Goal: Task Accomplishment & Management: Manage account settings

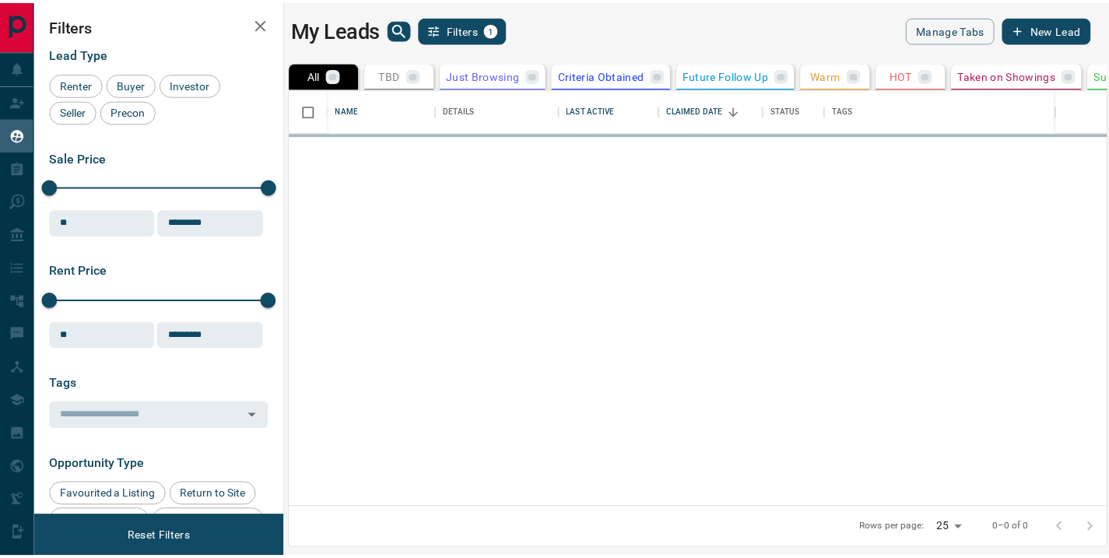
scroll to position [407, 815]
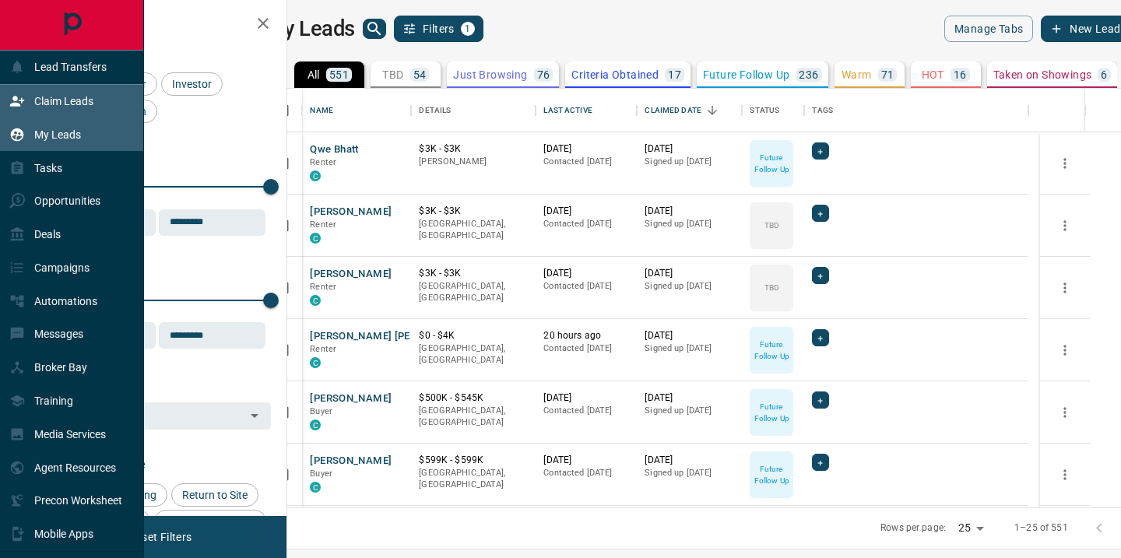
click at [58, 103] on p "Claim Leads" at bounding box center [63, 101] width 59 height 12
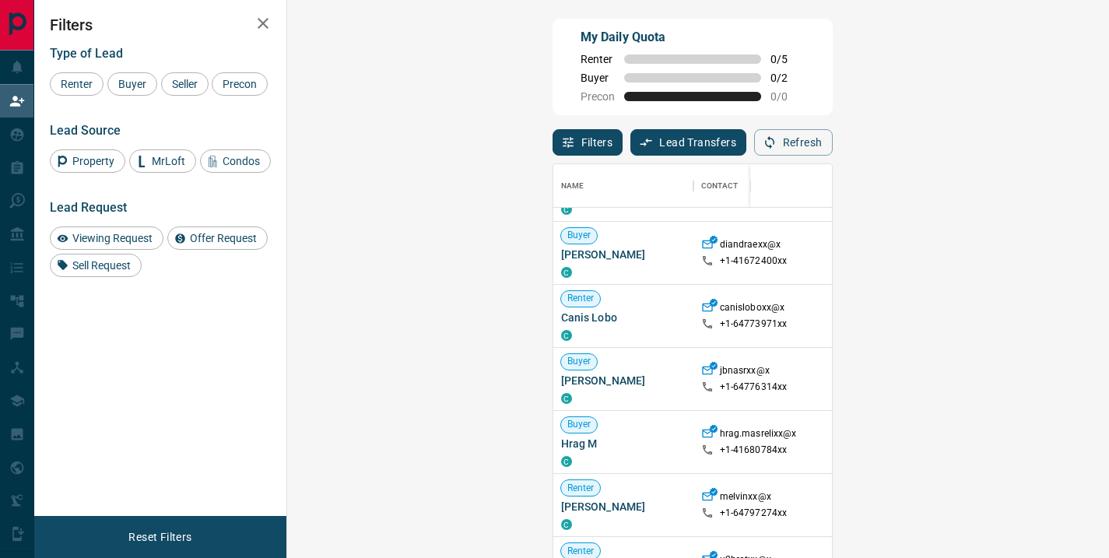
scroll to position [168, 0]
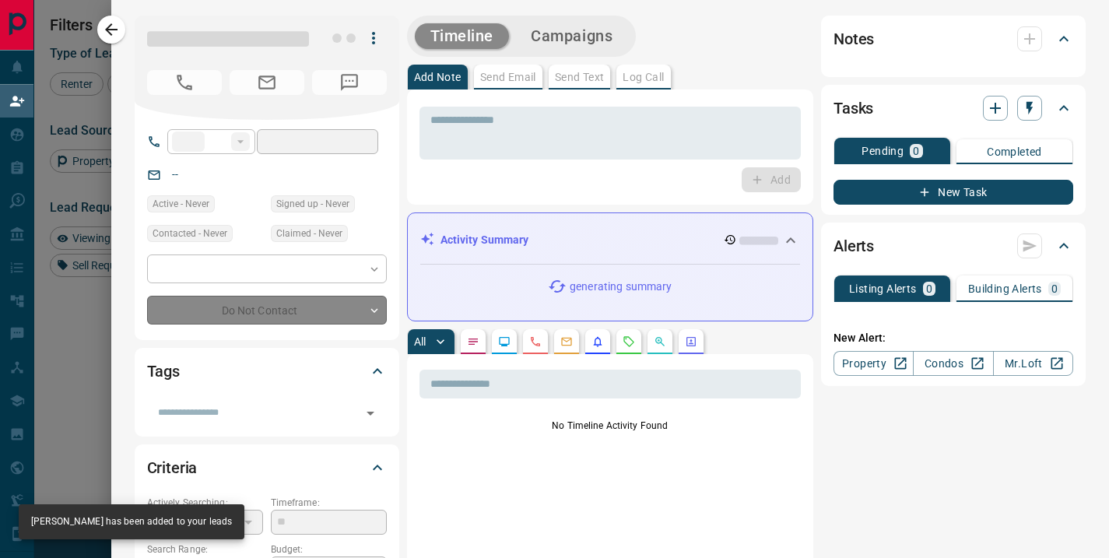
type input "**"
type input "**********"
type input "**"
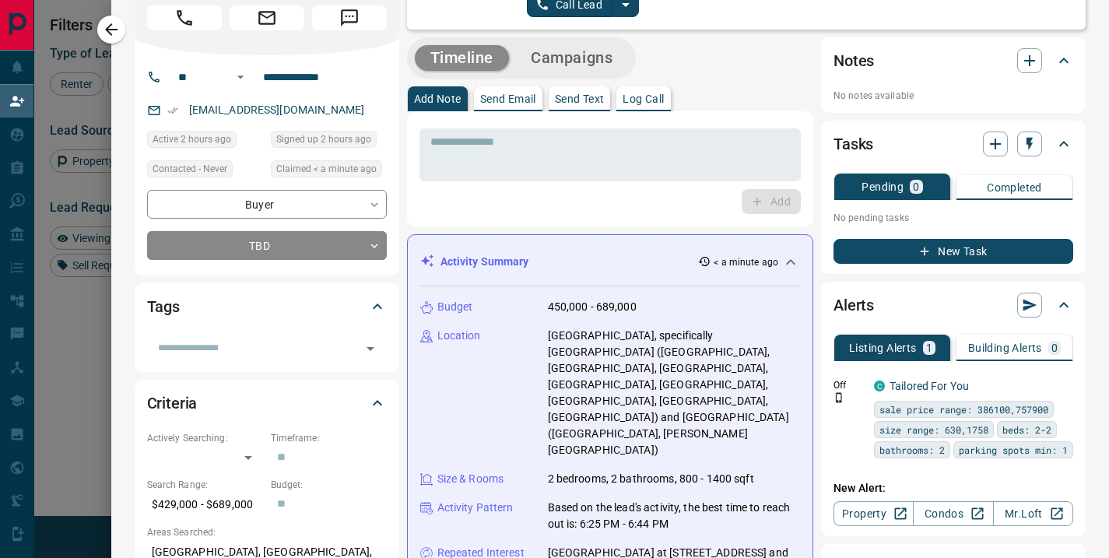
scroll to position [0, 0]
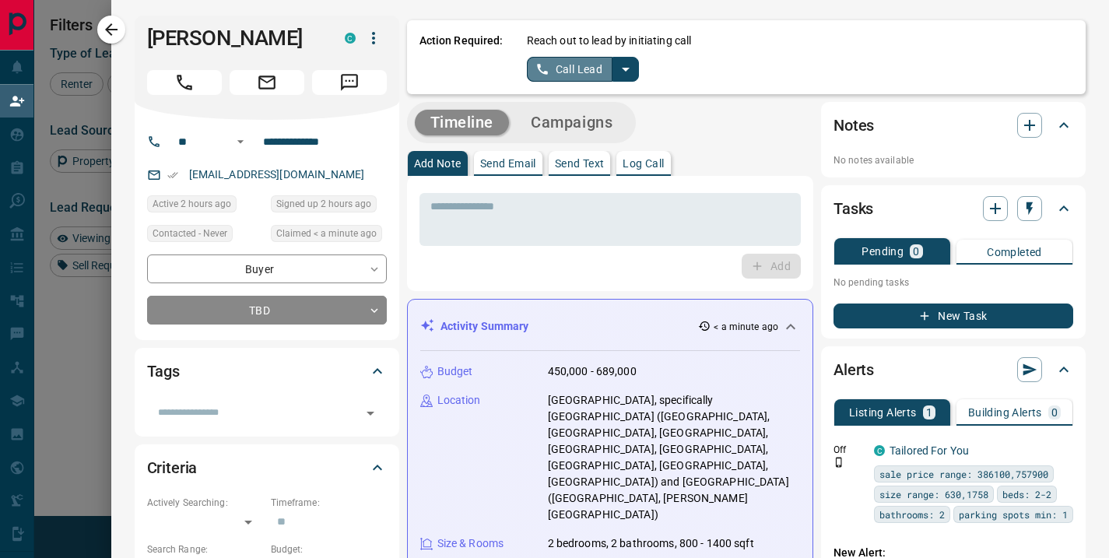
click at [558, 62] on button "Call Lead" at bounding box center [570, 69] width 86 height 25
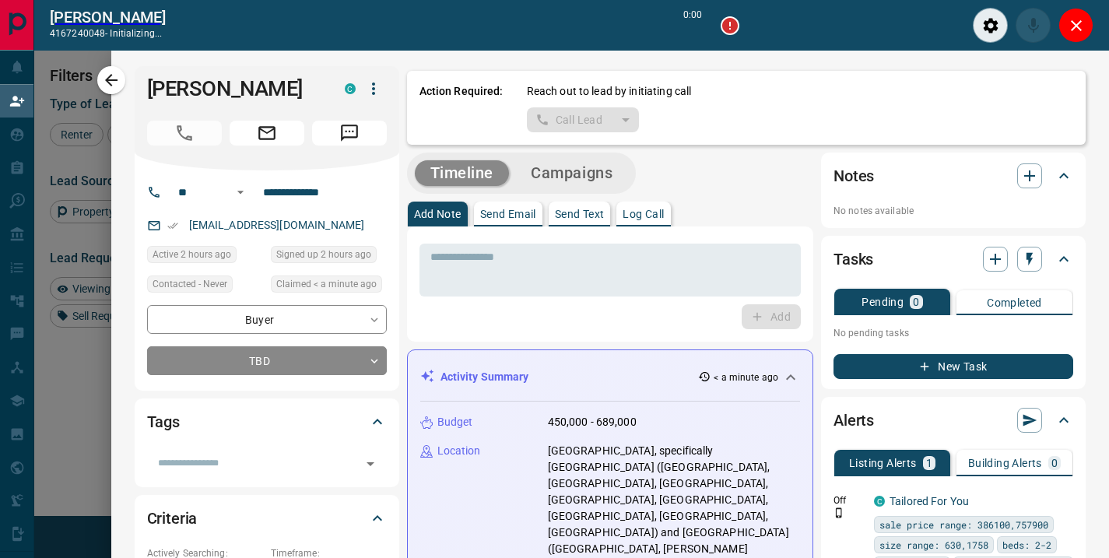
scroll to position [370, 777]
type input "*******"
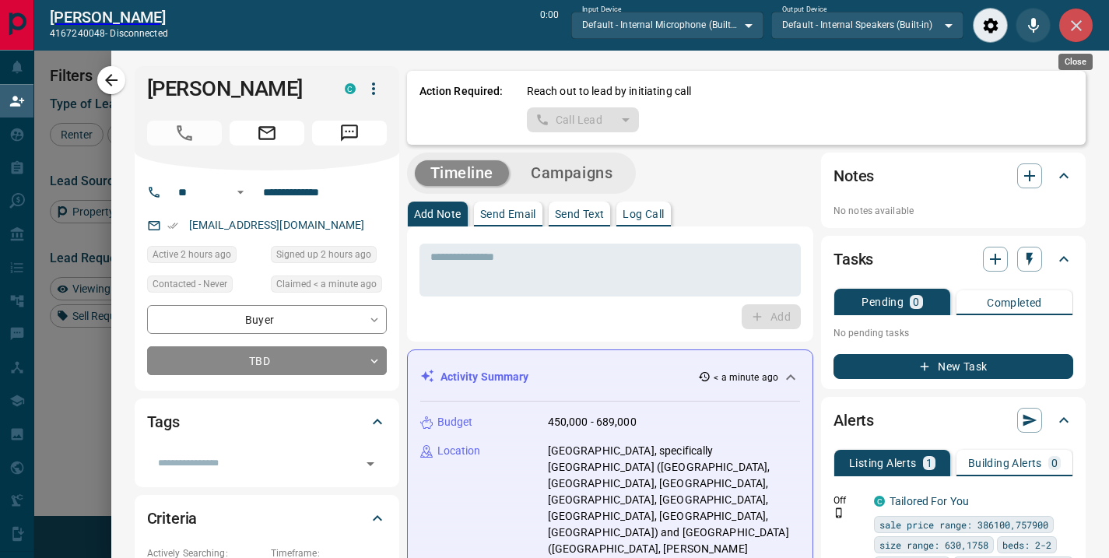
click at [1067, 28] on icon "Close" at bounding box center [1076, 25] width 19 height 19
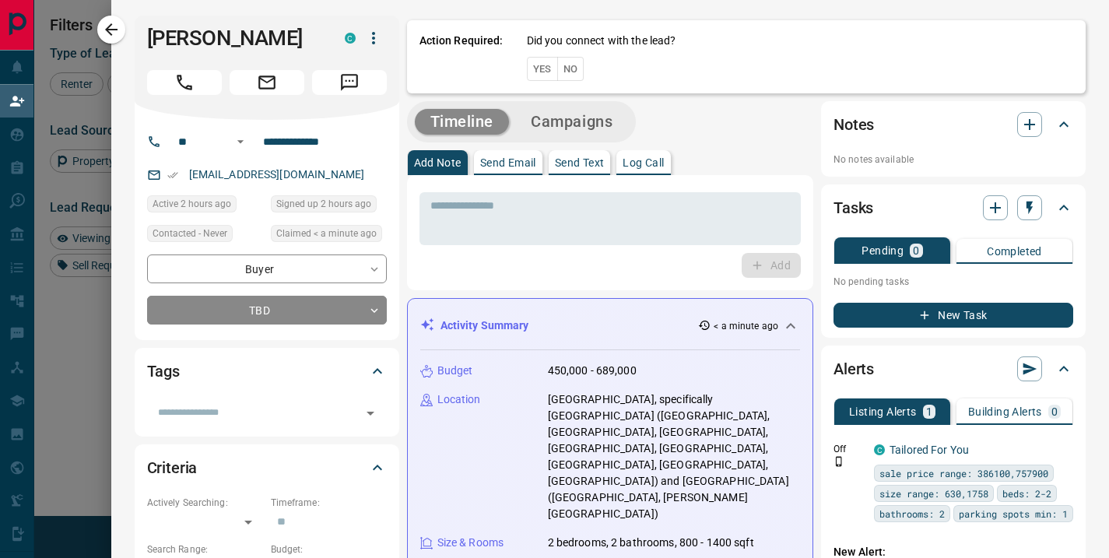
scroll to position [409, 777]
click at [561, 73] on button "No" at bounding box center [570, 69] width 27 height 24
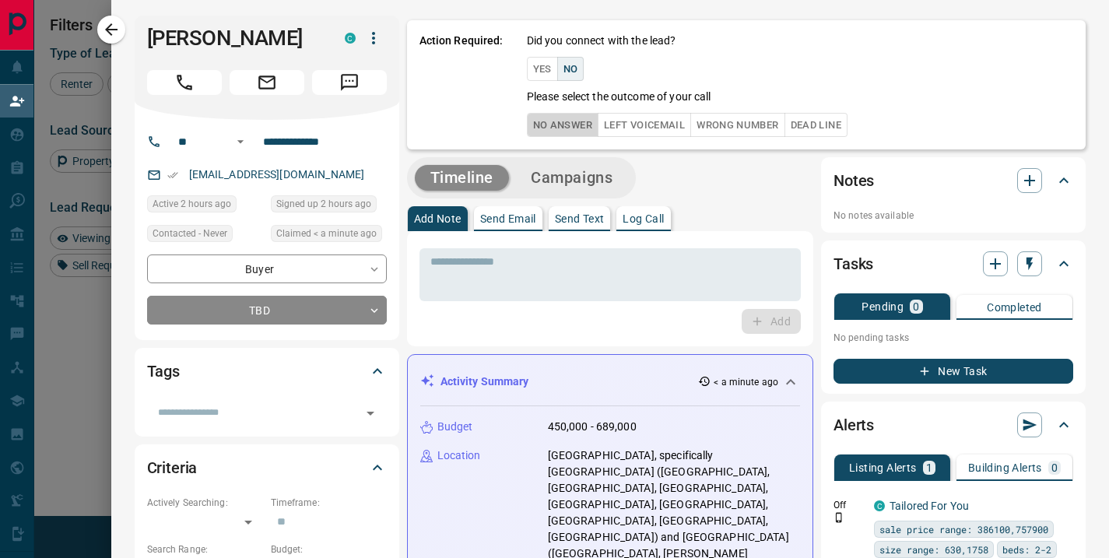
click at [542, 126] on button "No Answer" at bounding box center [563, 125] width 72 height 24
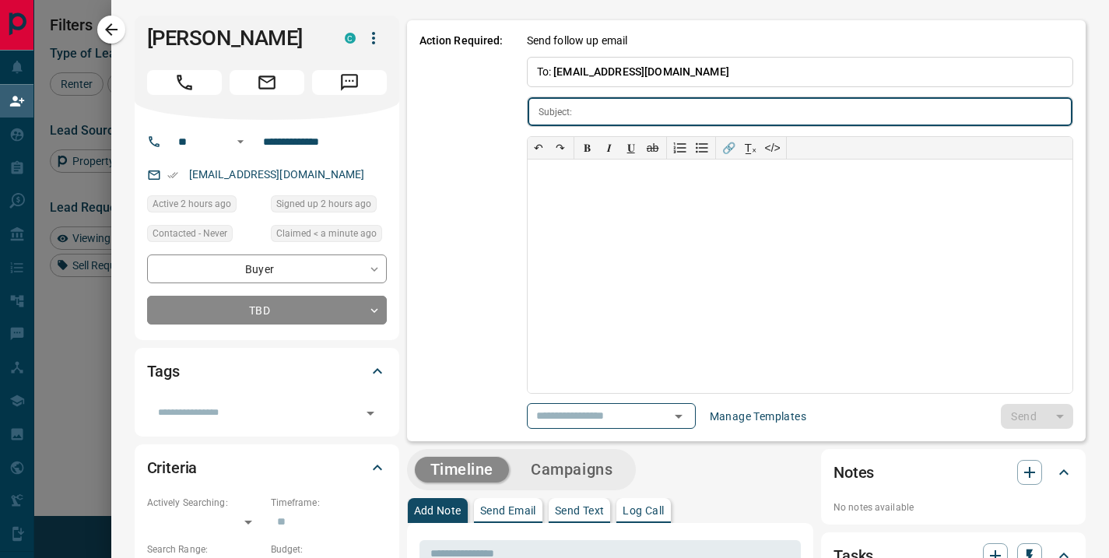
type input "**********"
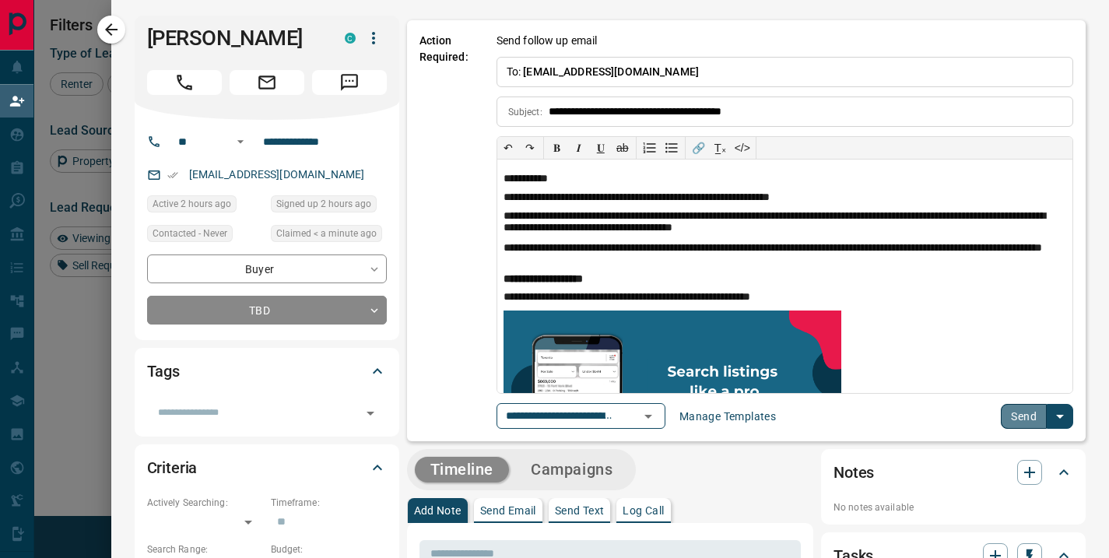
click at [1021, 412] on button "Send" at bounding box center [1024, 416] width 46 height 25
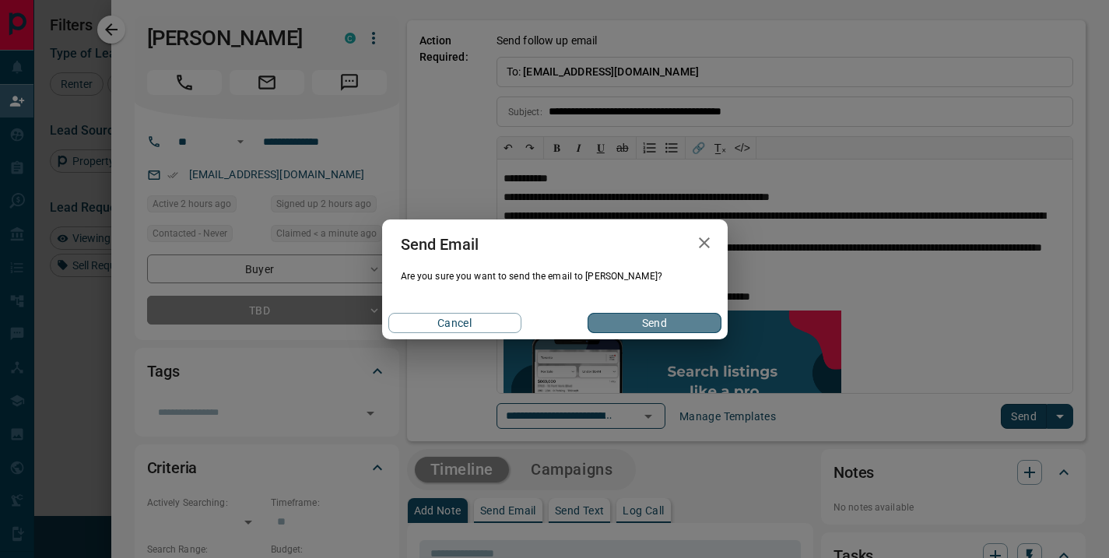
click at [661, 327] on button "Send" at bounding box center [654, 323] width 133 height 20
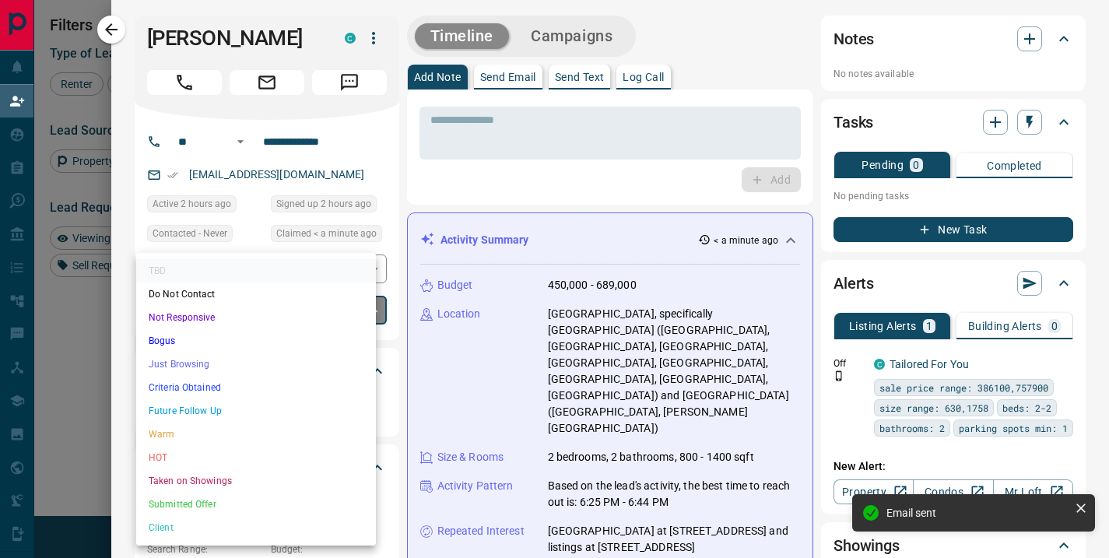
click at [354, 304] on body "Lead Transfers Claim Leads My Leads Tasks Opportunities Deals Campaigns Automat…" at bounding box center [554, 239] width 1109 height 478
click at [244, 407] on li "Future Follow Up" at bounding box center [256, 410] width 240 height 23
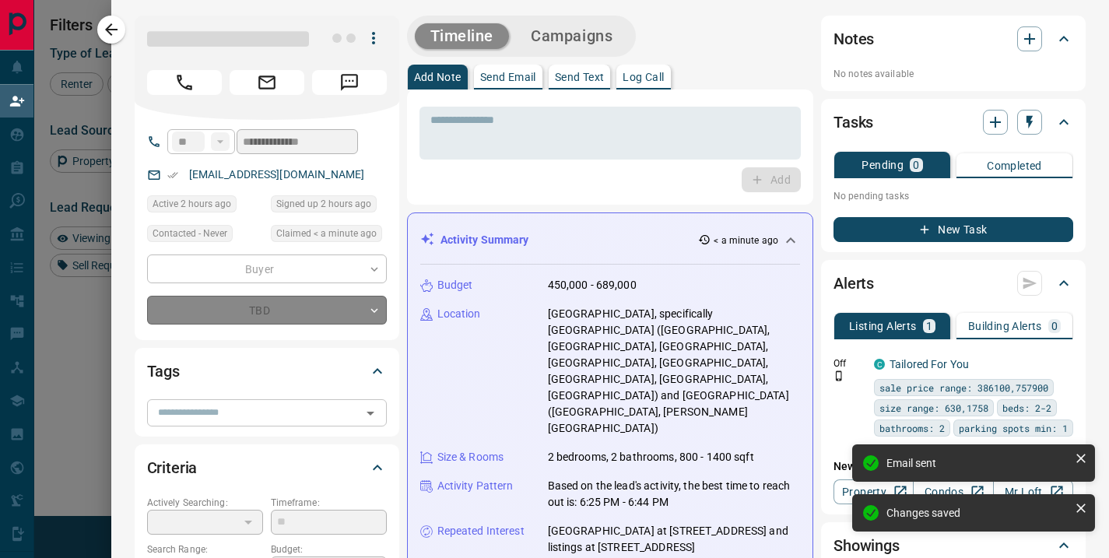
type input "*"
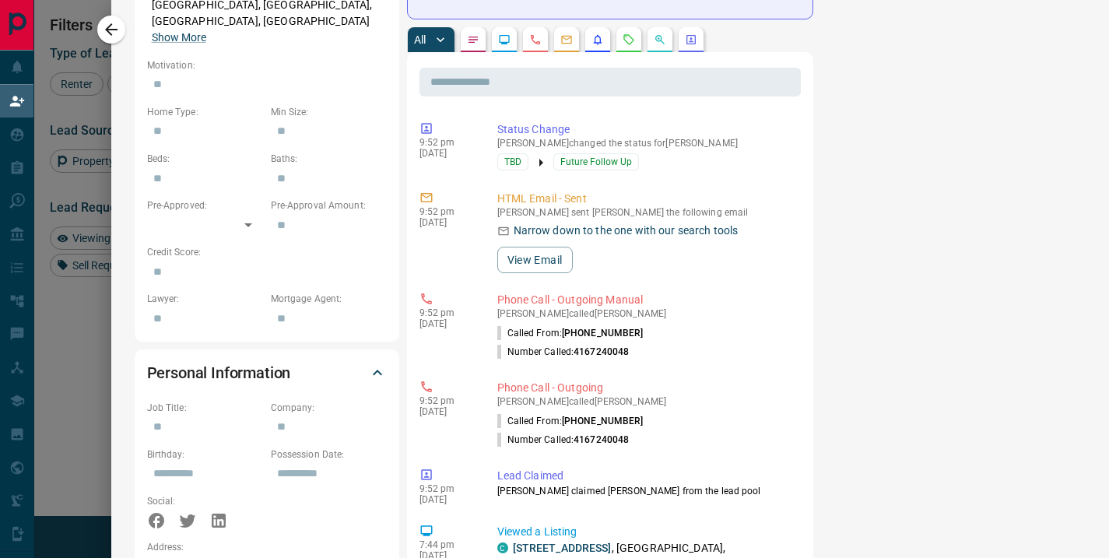
scroll to position [0, 0]
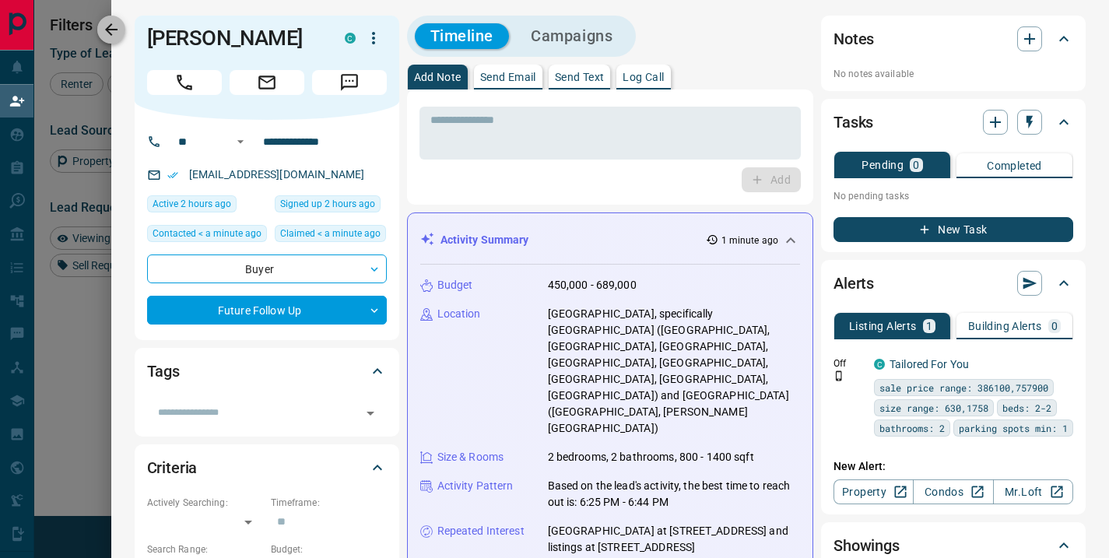
click at [113, 31] on icon "button" at bounding box center [111, 29] width 19 height 19
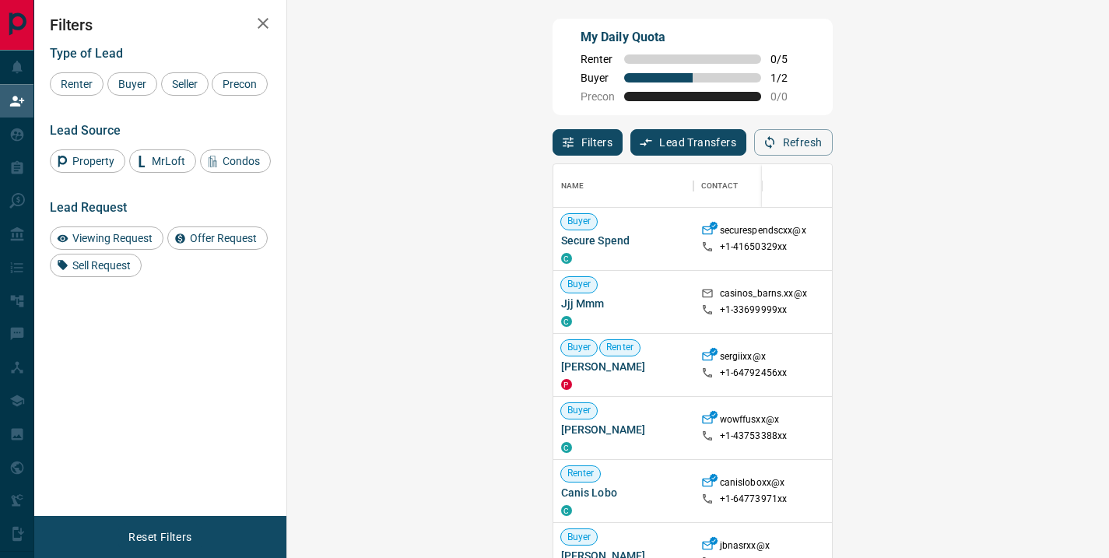
scroll to position [409, 777]
click at [133, 83] on span "Buyer" at bounding box center [132, 84] width 39 height 12
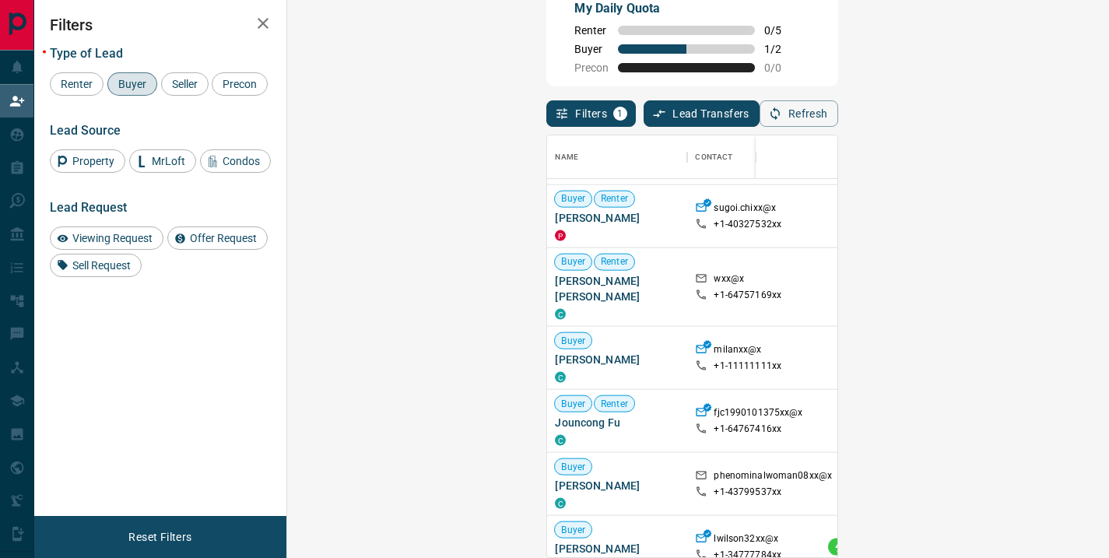
scroll to position [2756, 0]
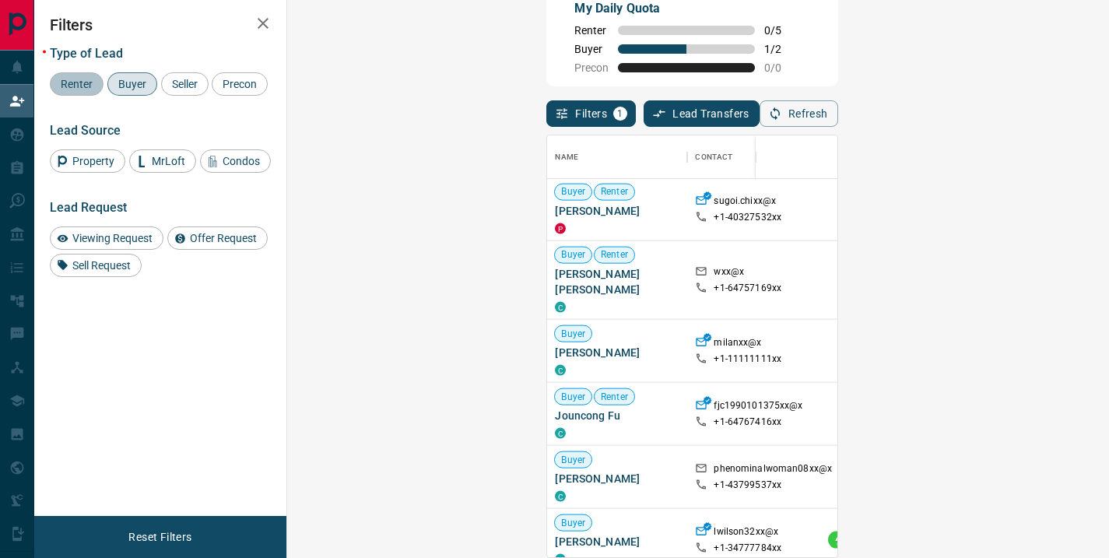
click at [83, 79] on span "Renter" at bounding box center [76, 84] width 43 height 12
click at [133, 85] on span "Buyer" at bounding box center [132, 84] width 39 height 12
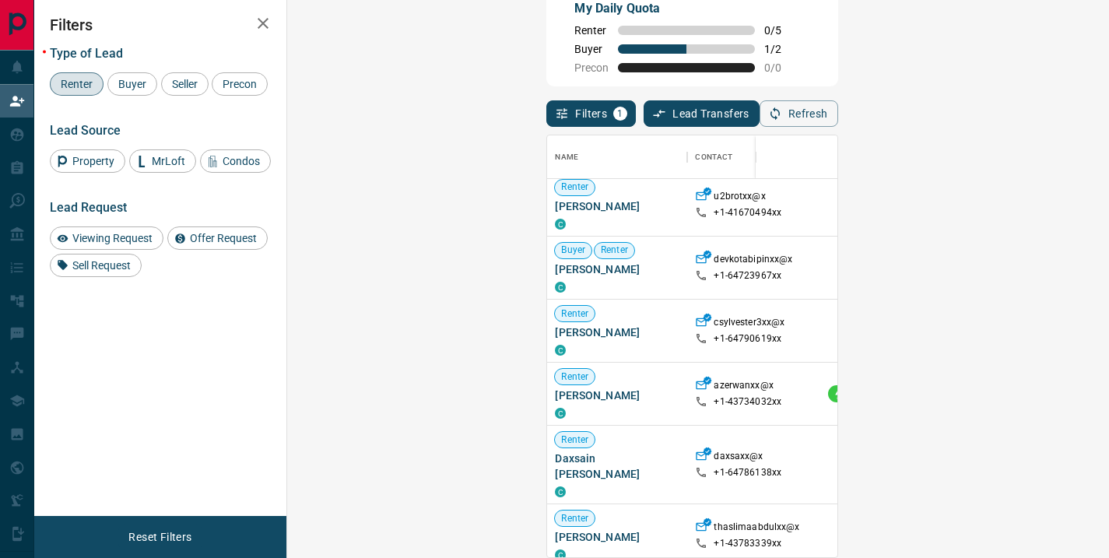
scroll to position [164, 0]
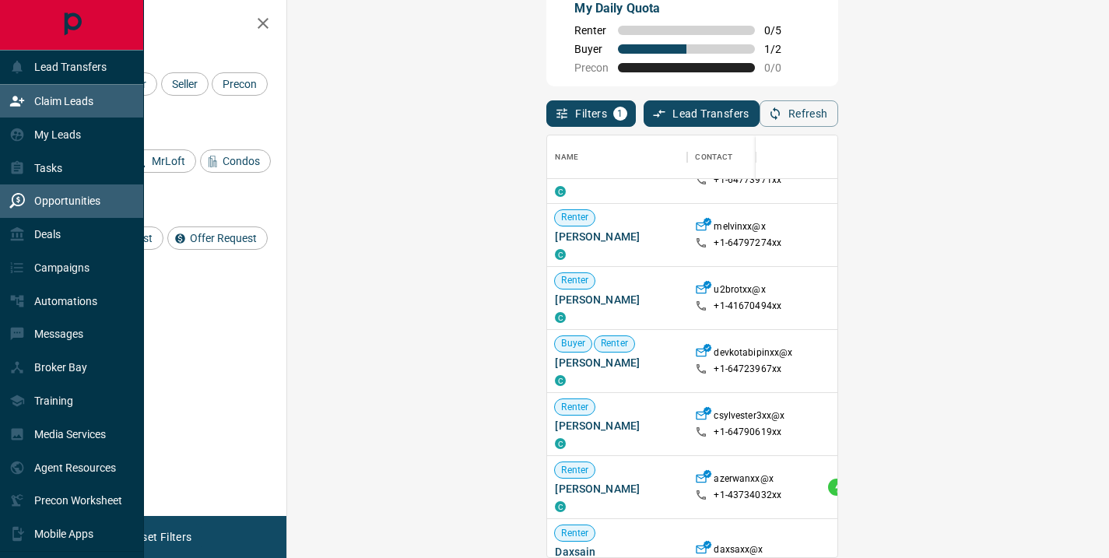
click at [56, 200] on p "Opportunities" at bounding box center [67, 201] width 66 height 12
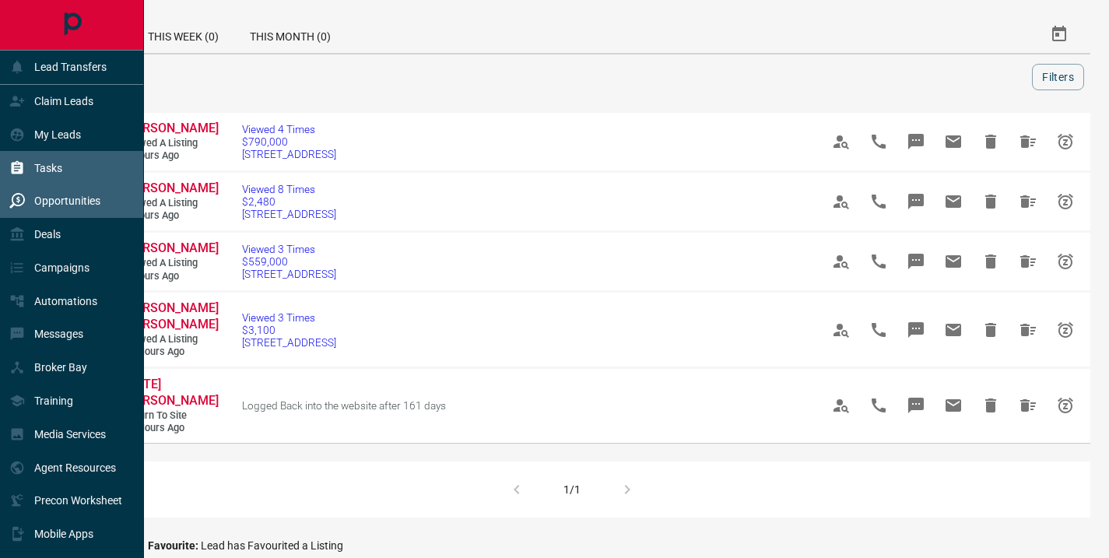
click at [56, 170] on p "Tasks" at bounding box center [48, 168] width 28 height 12
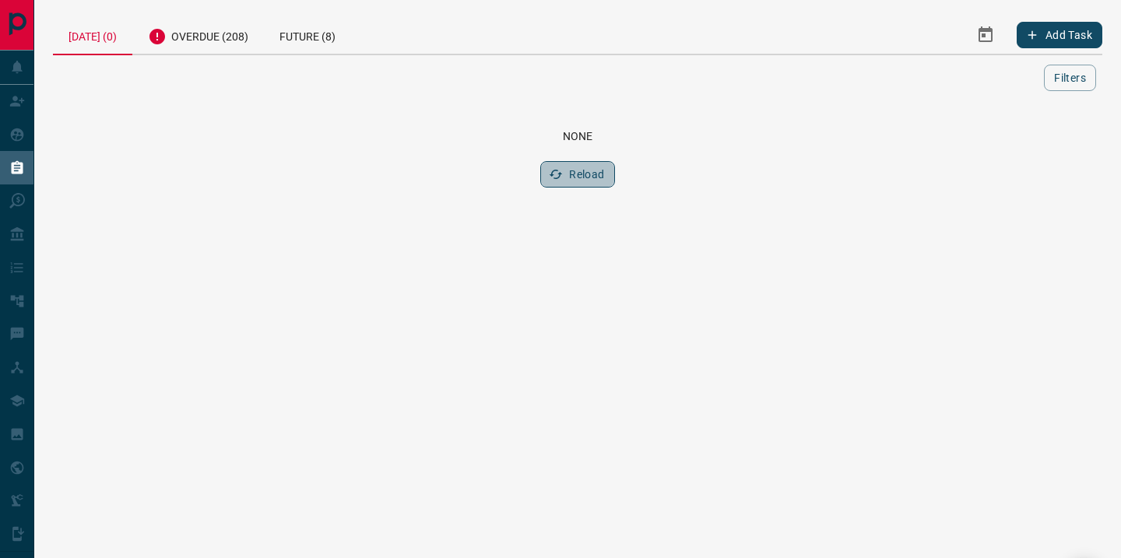
click at [557, 173] on icon "button" at bounding box center [556, 174] width 14 height 14
click at [229, 37] on div "Overdue (208)" at bounding box center [198, 35] width 132 height 38
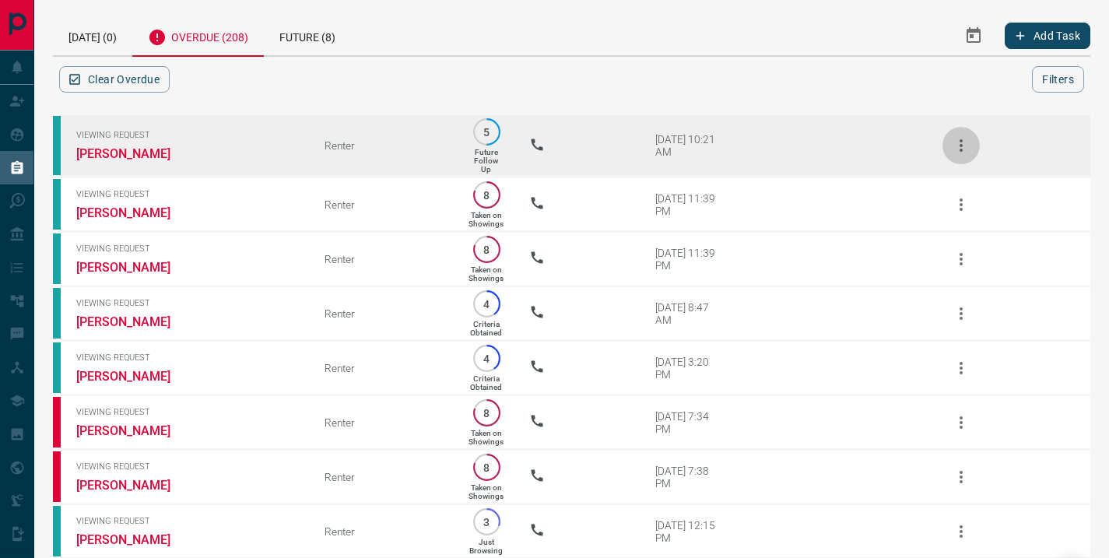
click at [953, 149] on icon "button" at bounding box center [961, 145] width 19 height 19
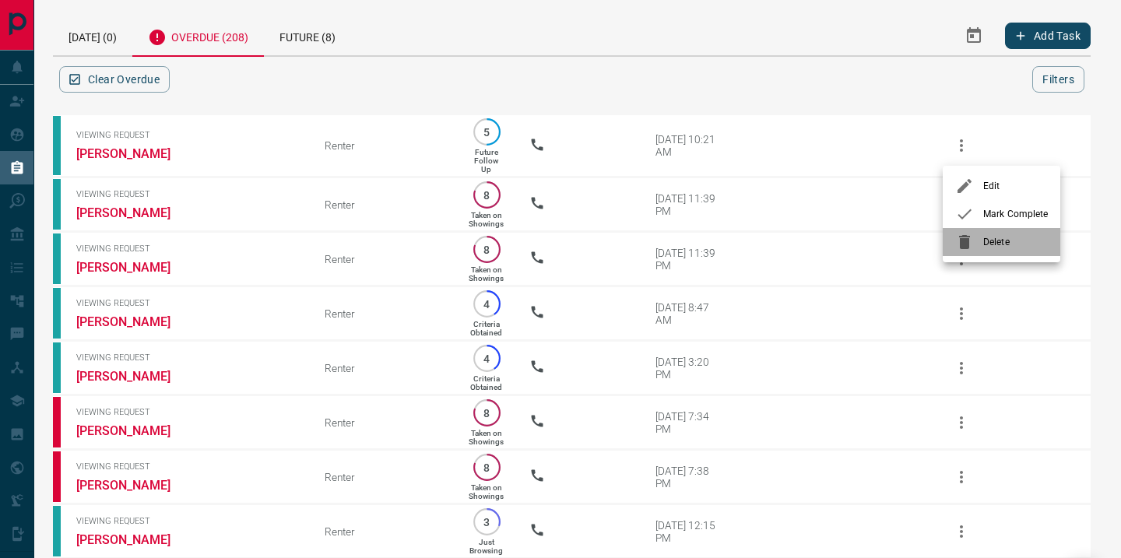
click at [994, 243] on span "Delete" at bounding box center [1015, 242] width 65 height 14
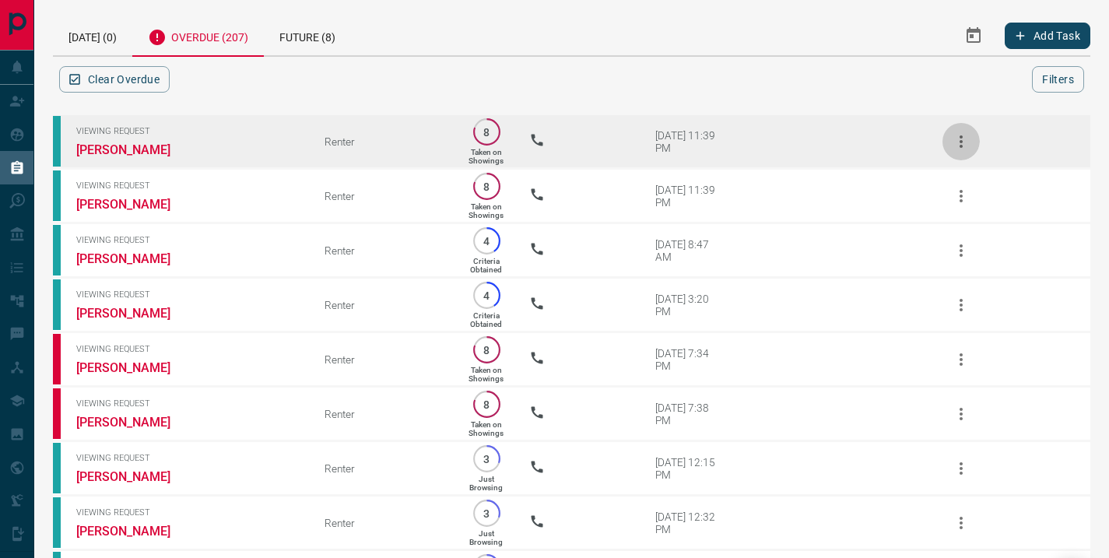
click at [963, 139] on icon "button" at bounding box center [961, 141] width 19 height 19
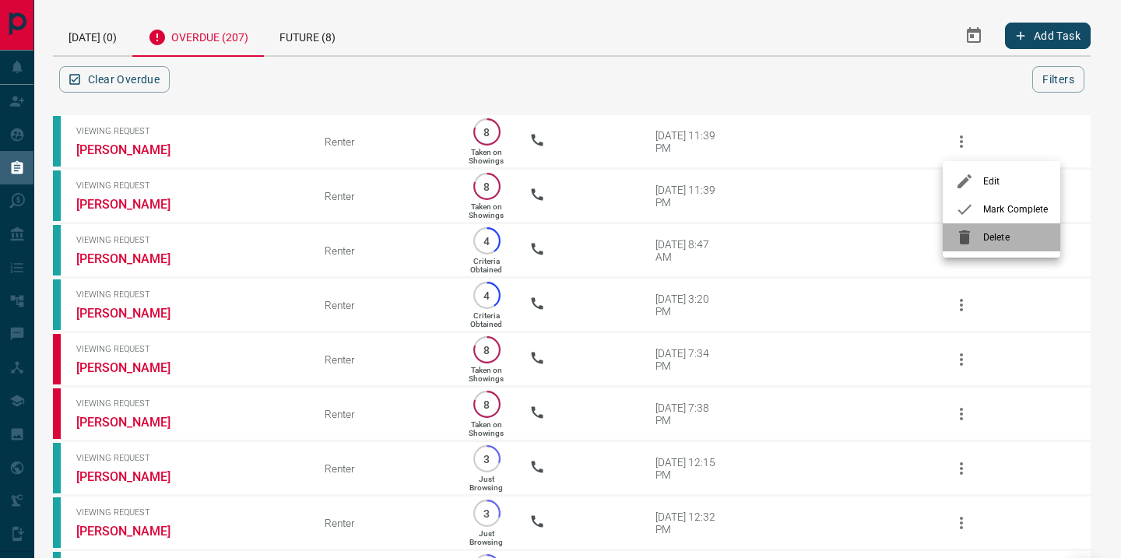
click at [981, 234] on div at bounding box center [969, 237] width 28 height 19
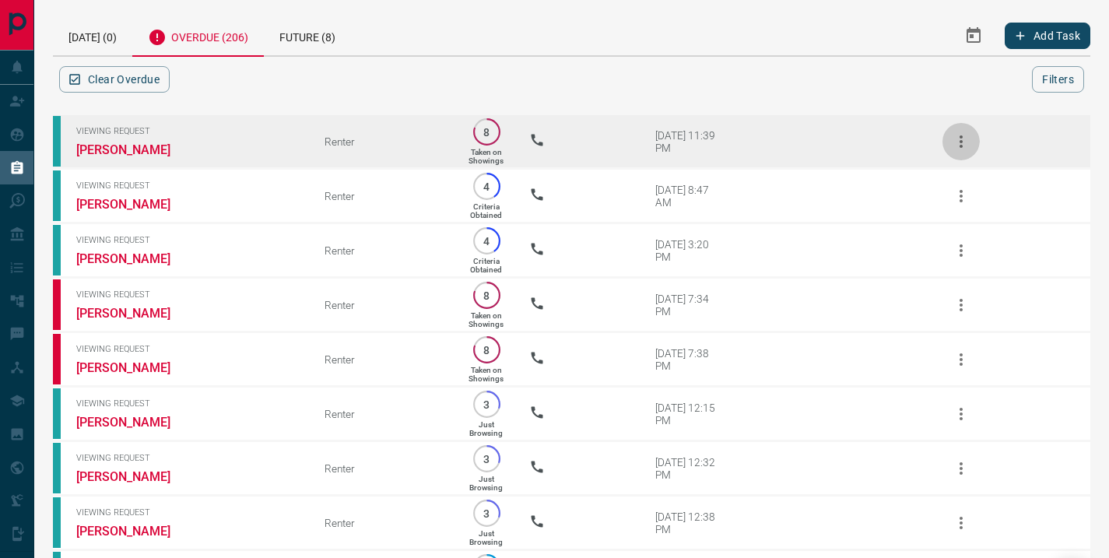
click at [960, 144] on icon "button" at bounding box center [961, 141] width 19 height 19
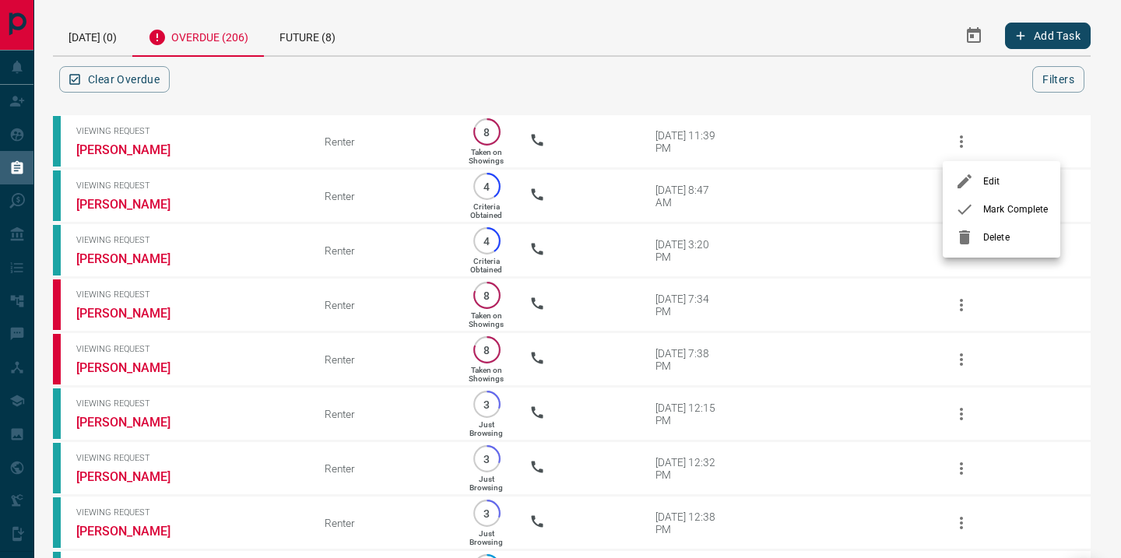
click at [988, 237] on span "Delete" at bounding box center [1015, 237] width 65 height 14
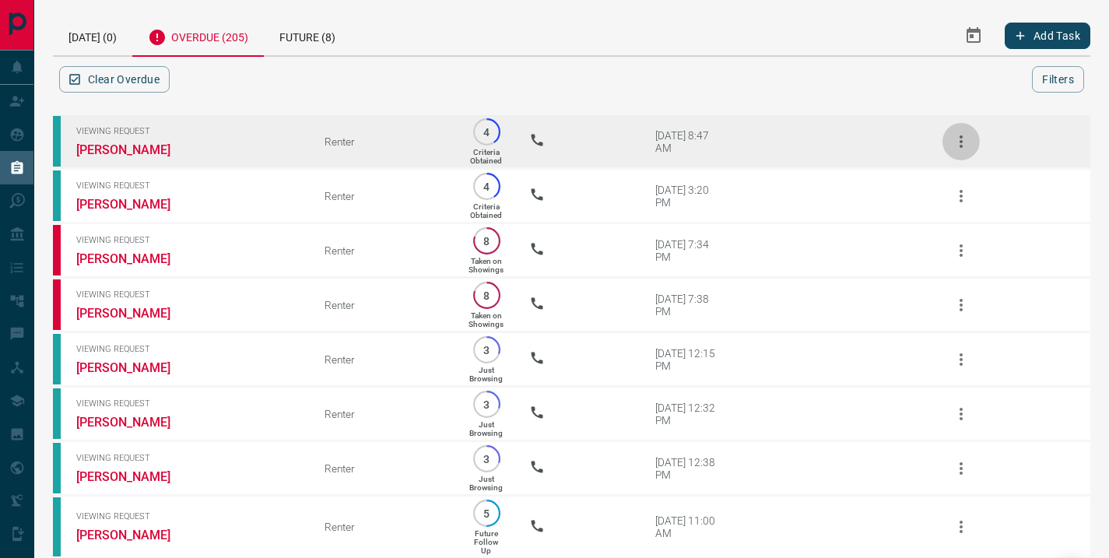
click at [960, 144] on icon "button" at bounding box center [961, 141] width 19 height 19
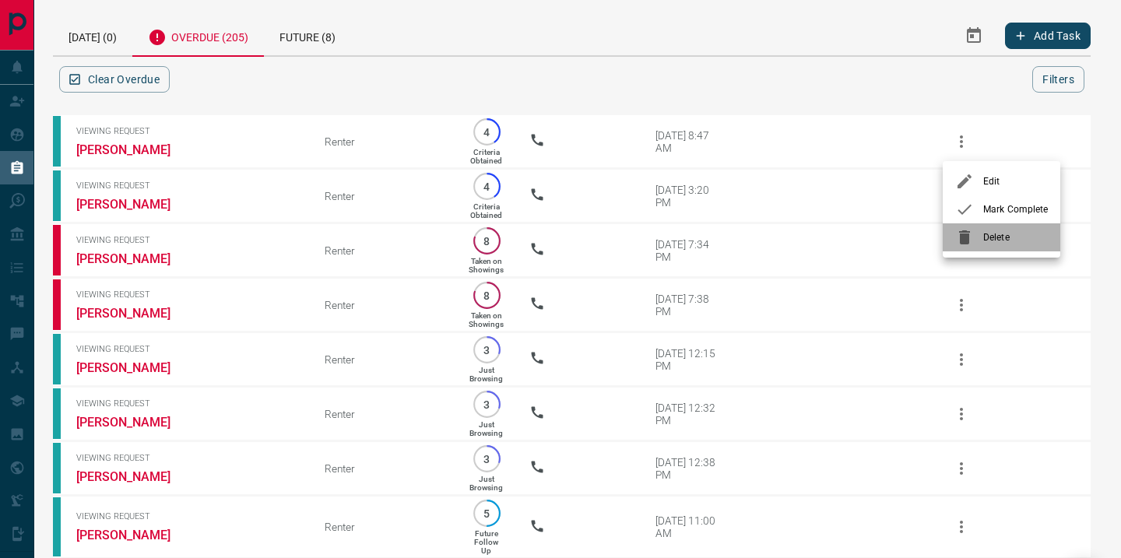
click at [991, 237] on span "Delete" at bounding box center [1015, 237] width 65 height 14
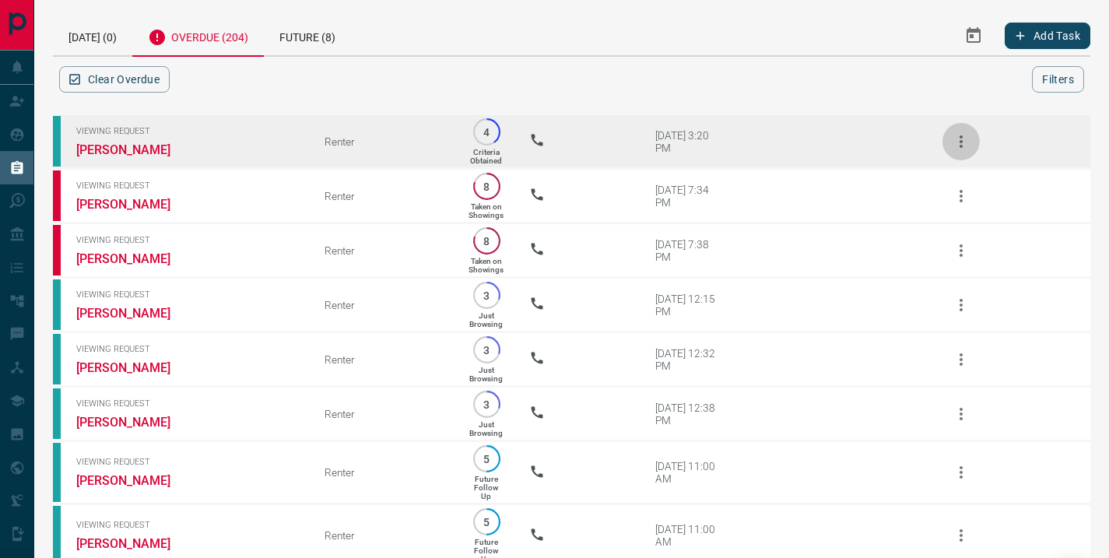
click at [958, 146] on icon "button" at bounding box center [961, 141] width 19 height 19
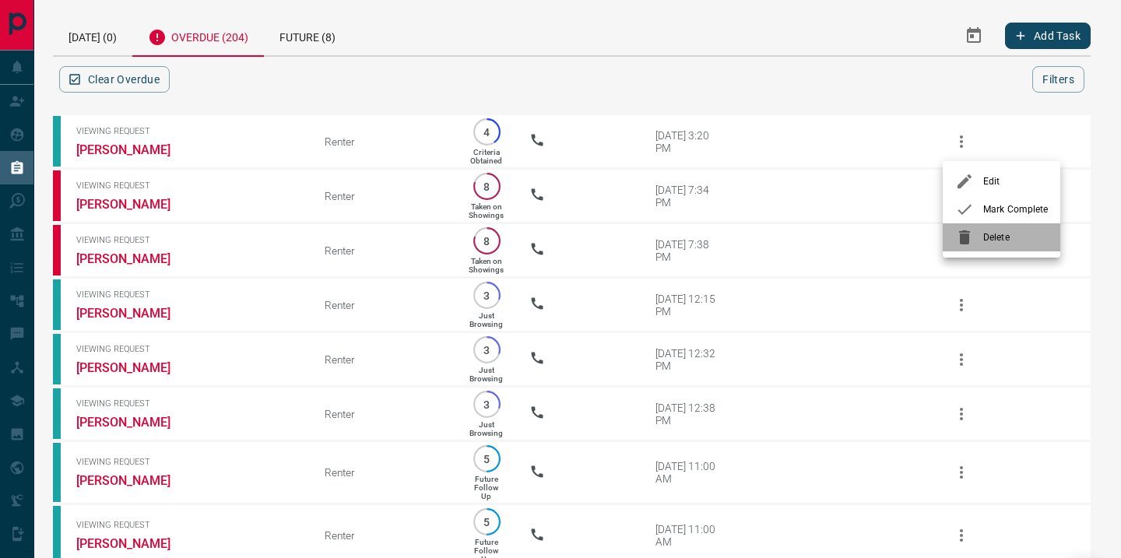
click at [991, 233] on span "Delete" at bounding box center [1015, 237] width 65 height 14
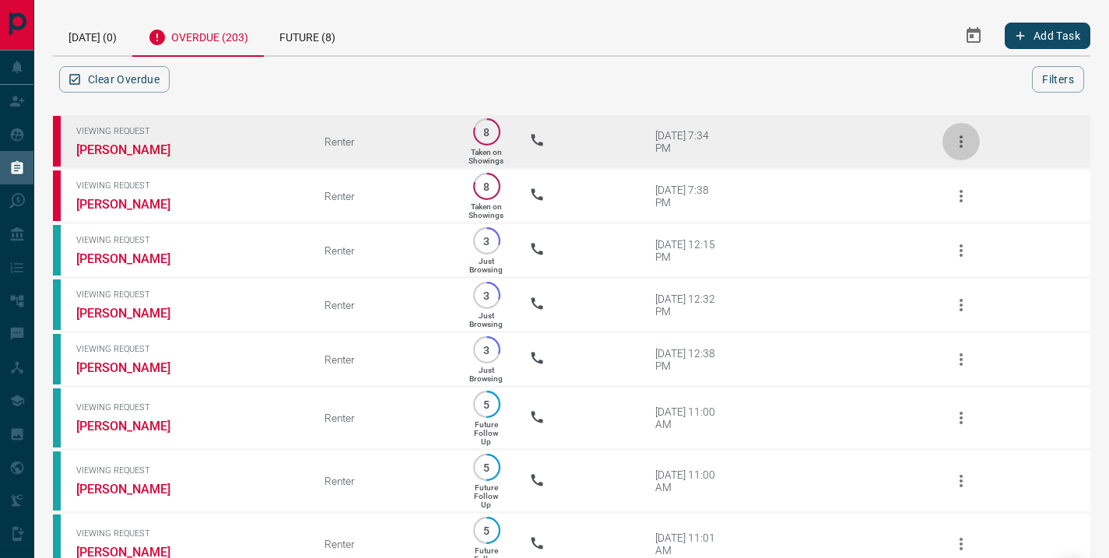
click at [962, 146] on icon "button" at bounding box center [961, 141] width 3 height 12
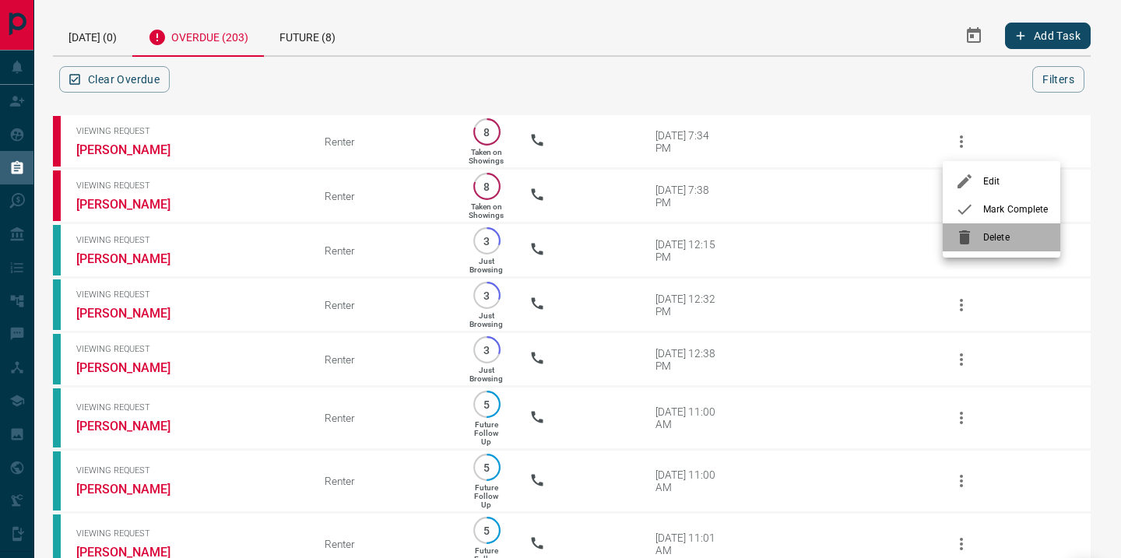
click at [983, 233] on span "Delete" at bounding box center [1015, 237] width 65 height 14
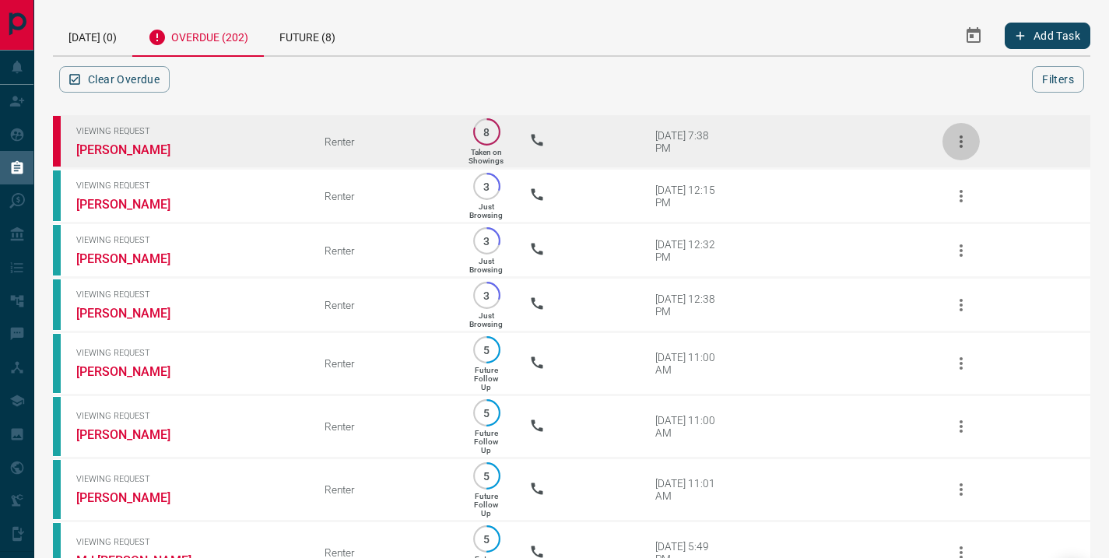
click at [953, 147] on icon "button" at bounding box center [961, 141] width 19 height 19
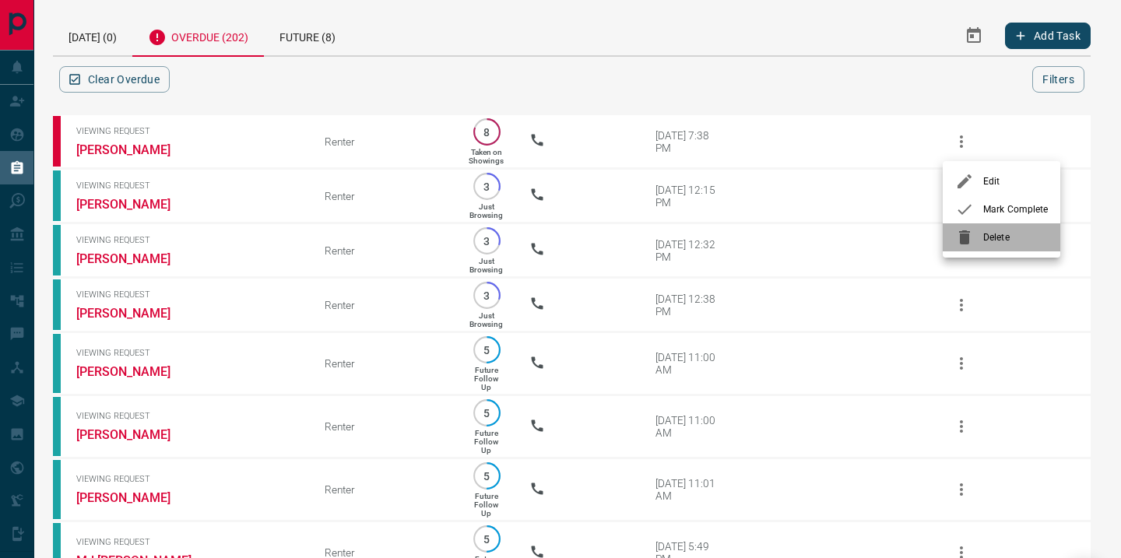
click at [985, 233] on span "Delete" at bounding box center [1015, 237] width 65 height 14
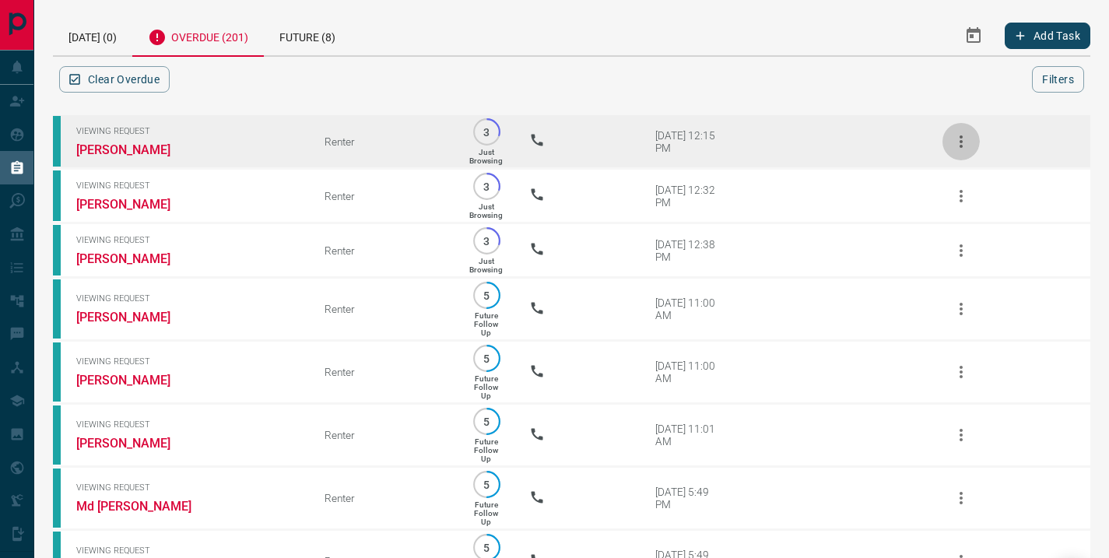
click at [963, 143] on icon "button" at bounding box center [961, 141] width 19 height 19
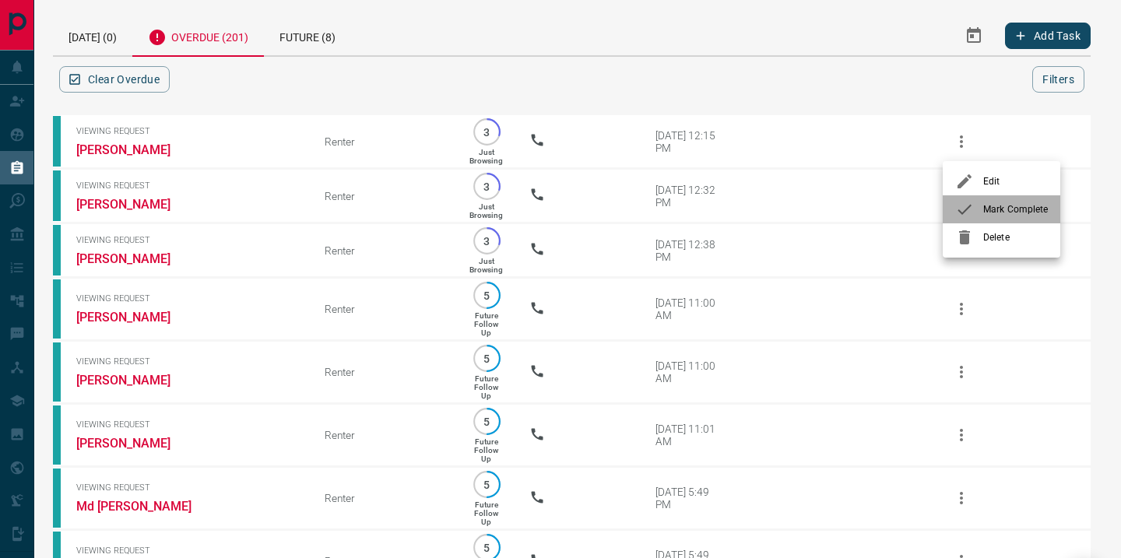
click at [983, 211] on span "Mark Complete" at bounding box center [1015, 209] width 65 height 14
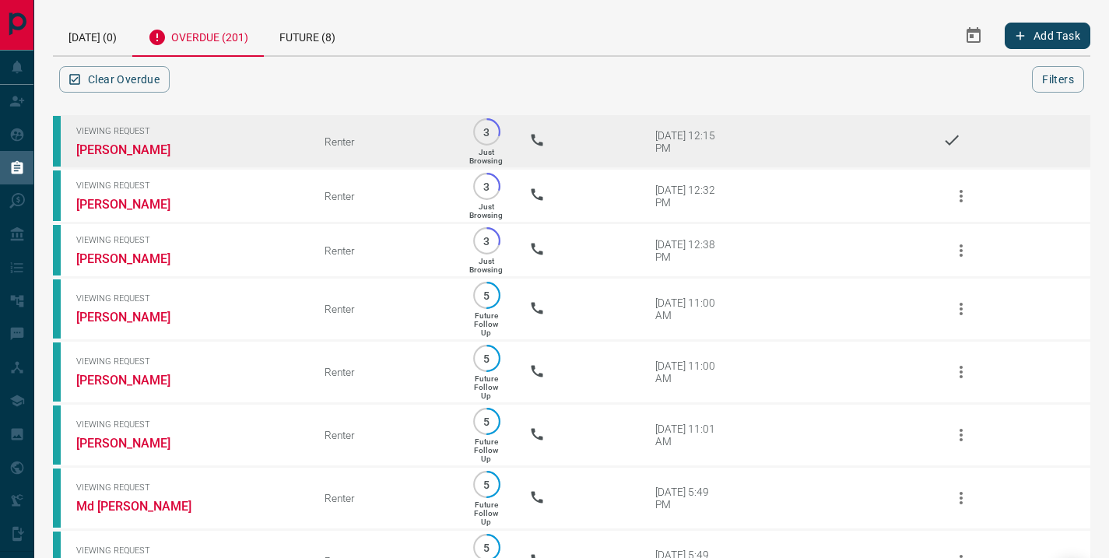
click at [952, 140] on icon at bounding box center [952, 140] width 19 height 19
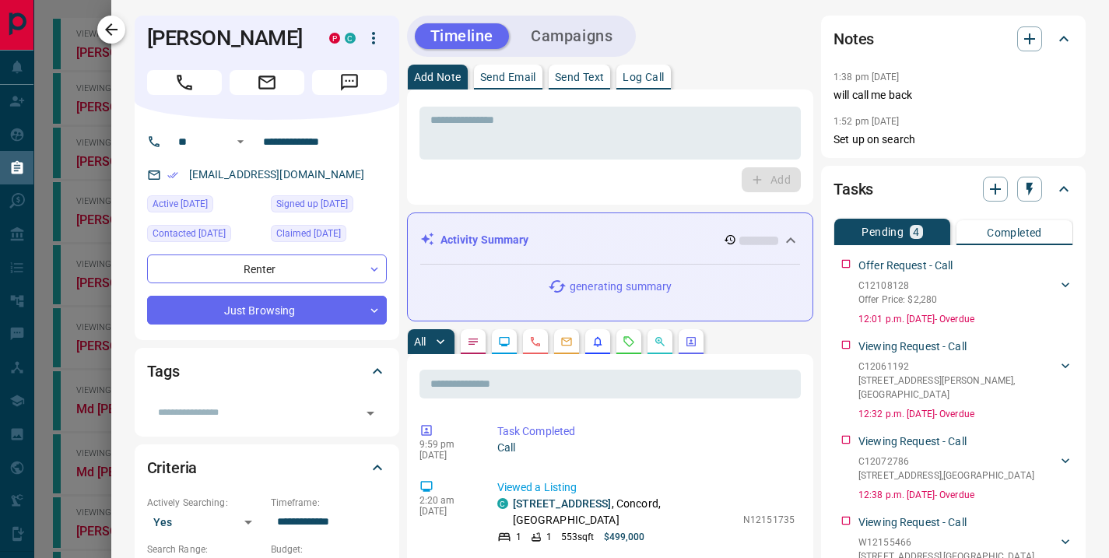
click at [114, 26] on icon "button" at bounding box center [111, 29] width 19 height 19
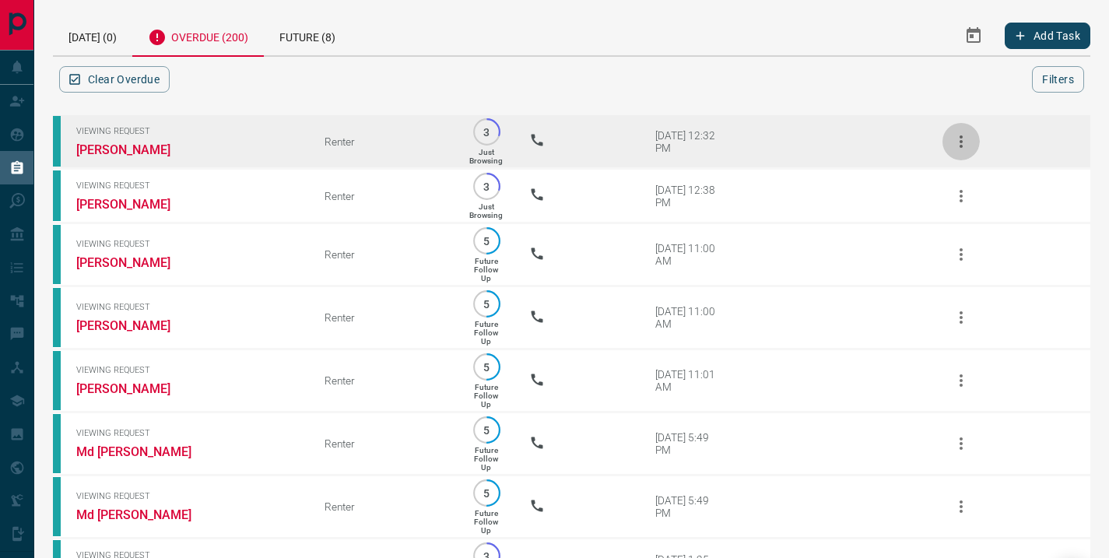
click at [960, 144] on icon "button" at bounding box center [961, 141] width 19 height 19
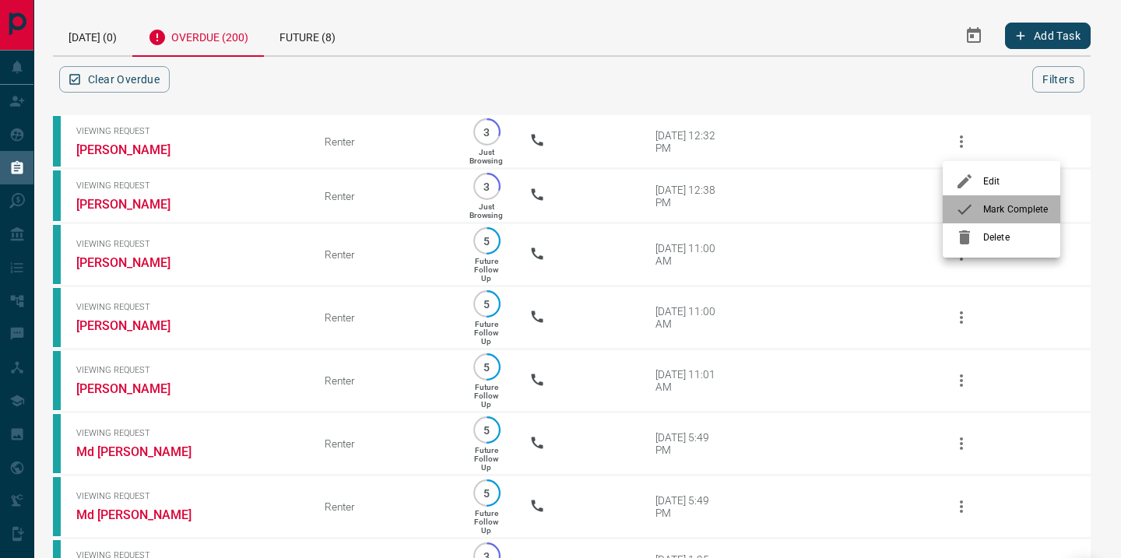
click at [986, 205] on span "Mark Complete" at bounding box center [1015, 209] width 65 height 14
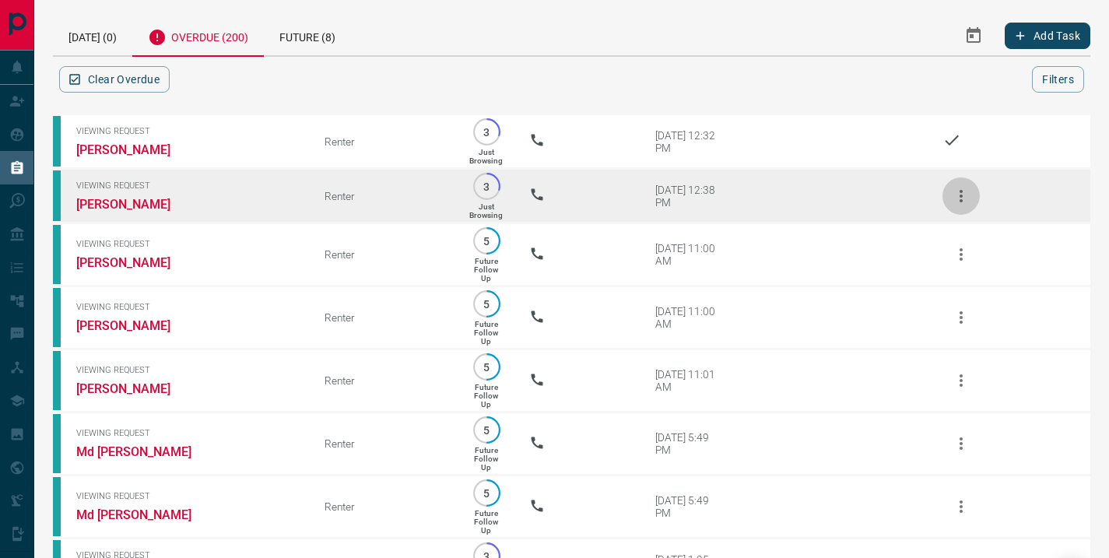
click at [962, 188] on icon "button" at bounding box center [961, 196] width 19 height 19
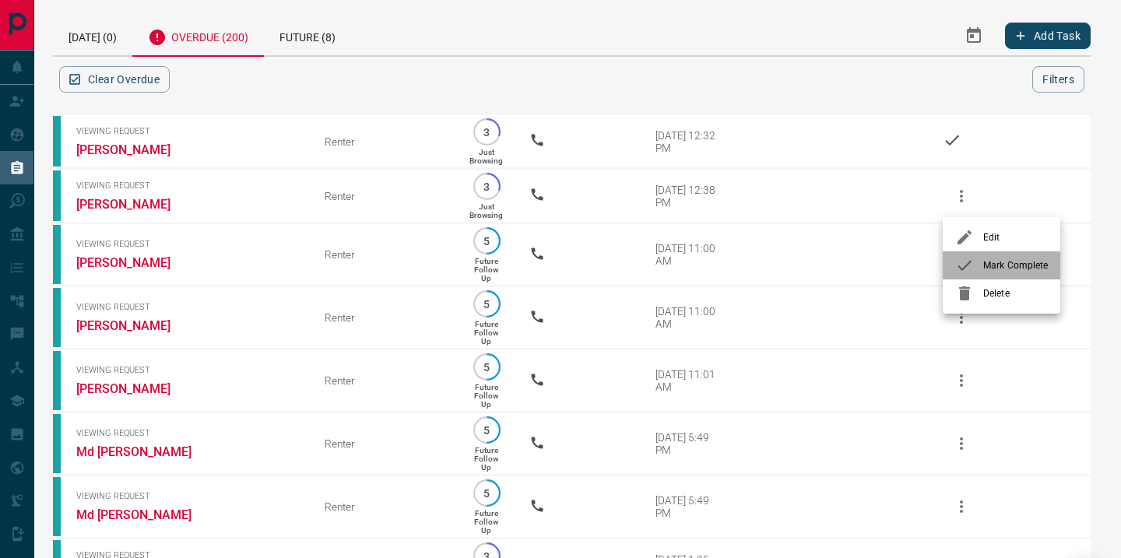
click at [980, 262] on div at bounding box center [969, 265] width 28 height 19
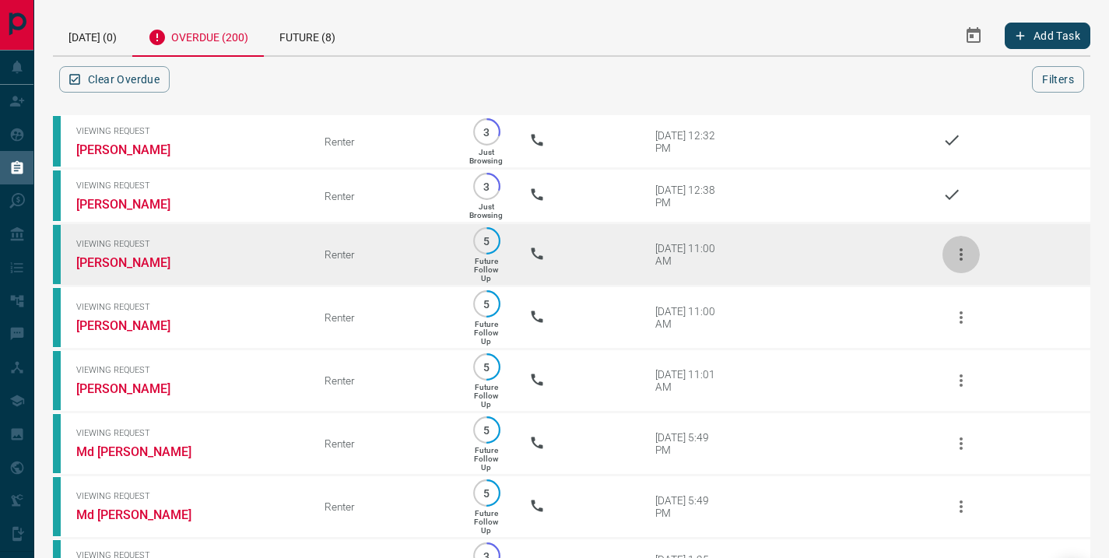
click at [966, 258] on icon "button" at bounding box center [961, 254] width 19 height 19
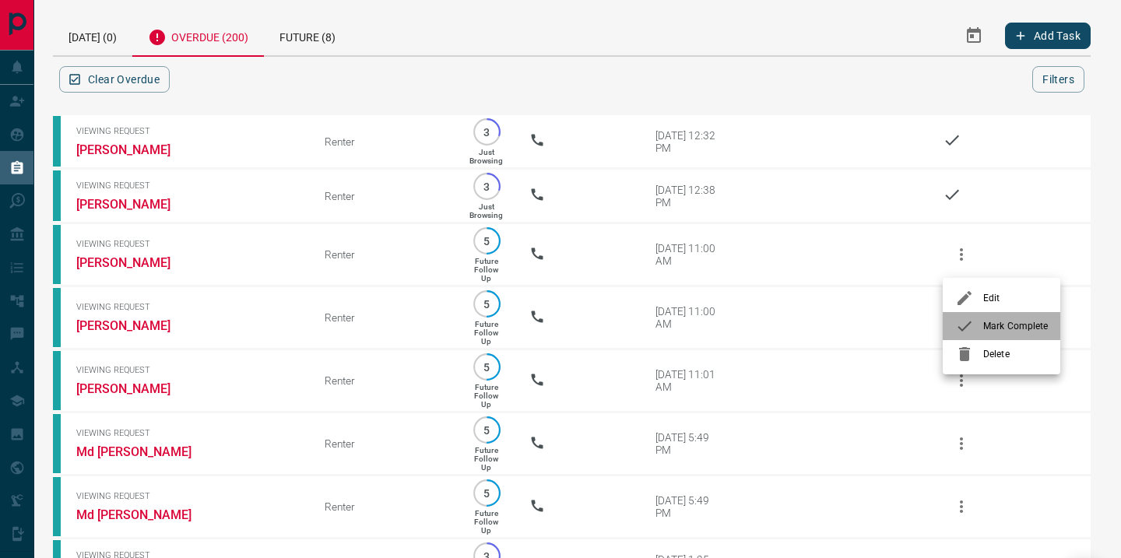
click at [978, 326] on div at bounding box center [969, 326] width 28 height 19
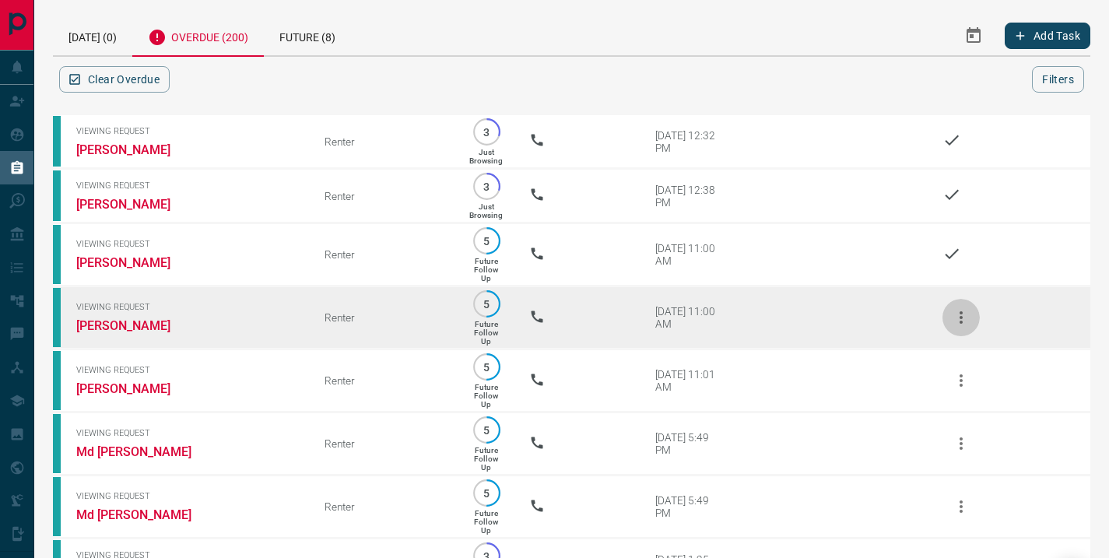
click at [957, 323] on icon "button" at bounding box center [961, 317] width 19 height 19
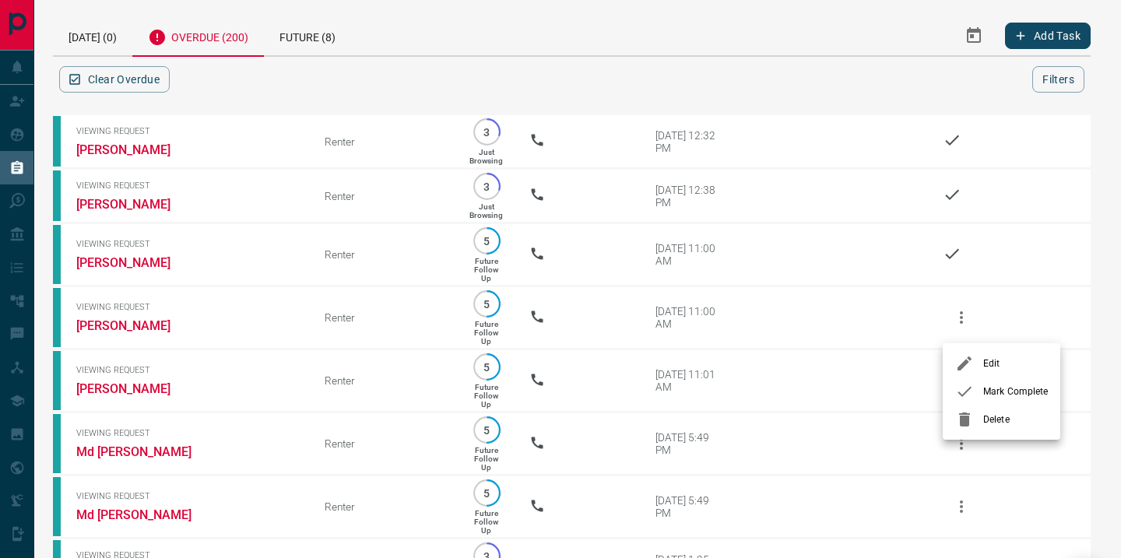
click at [981, 386] on div at bounding box center [969, 391] width 28 height 19
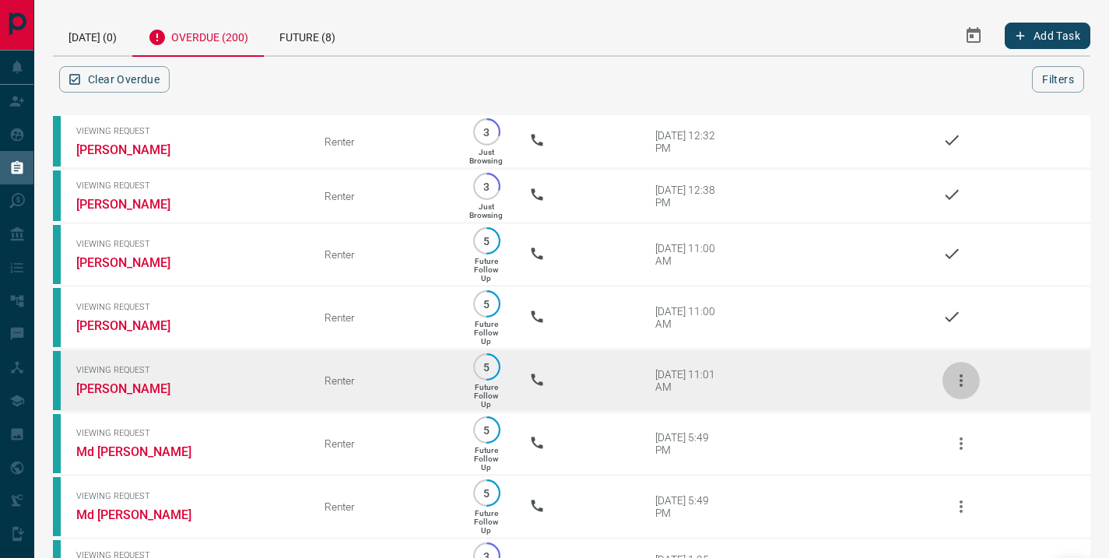
click at [962, 390] on icon "button" at bounding box center [961, 380] width 19 height 19
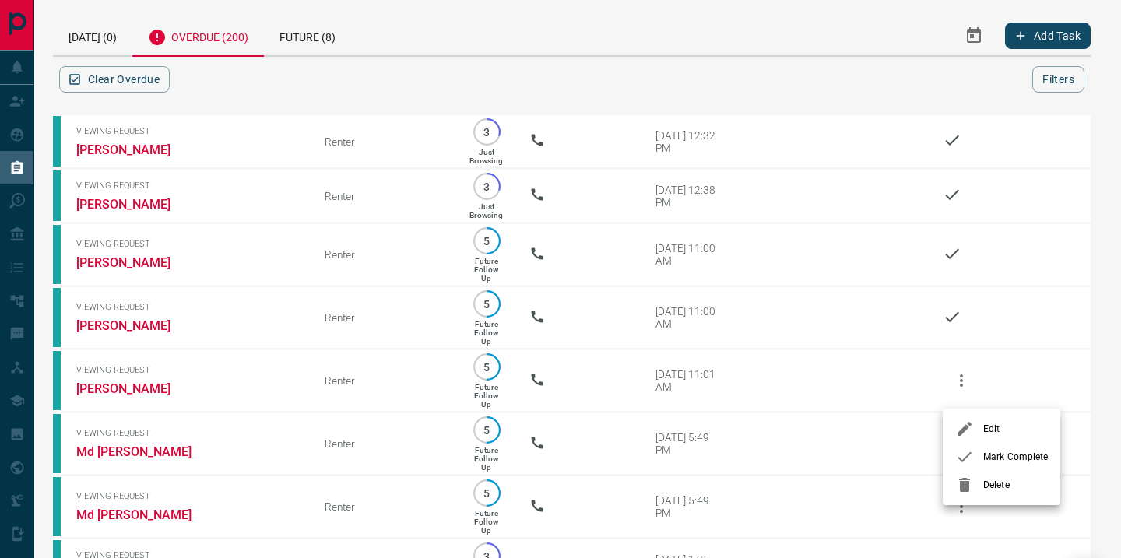
click at [966, 456] on icon at bounding box center [964, 457] width 14 height 10
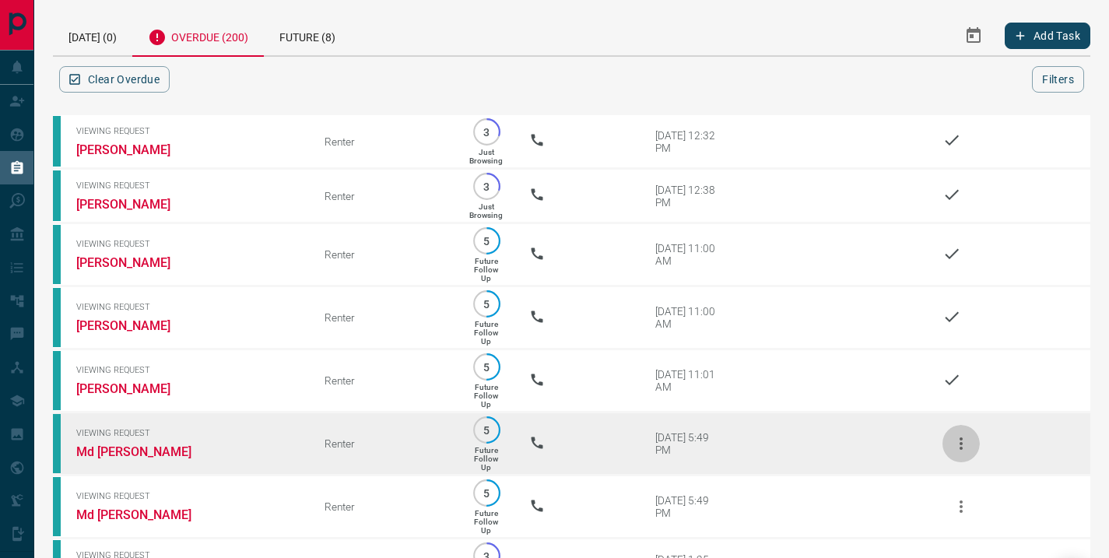
click at [960, 450] on icon "button" at bounding box center [961, 443] width 3 height 12
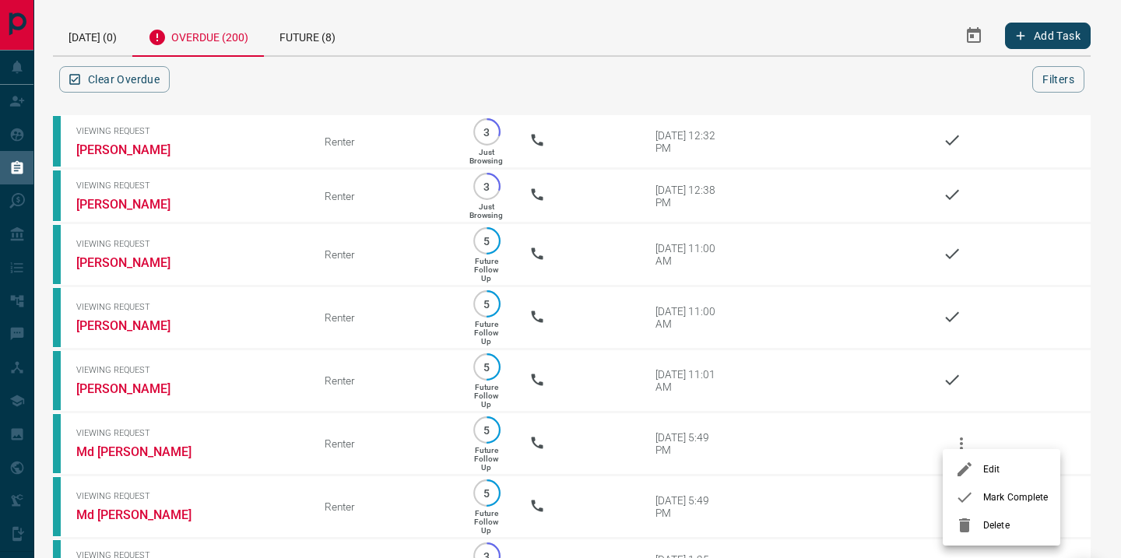
click at [981, 490] on div at bounding box center [969, 497] width 28 height 19
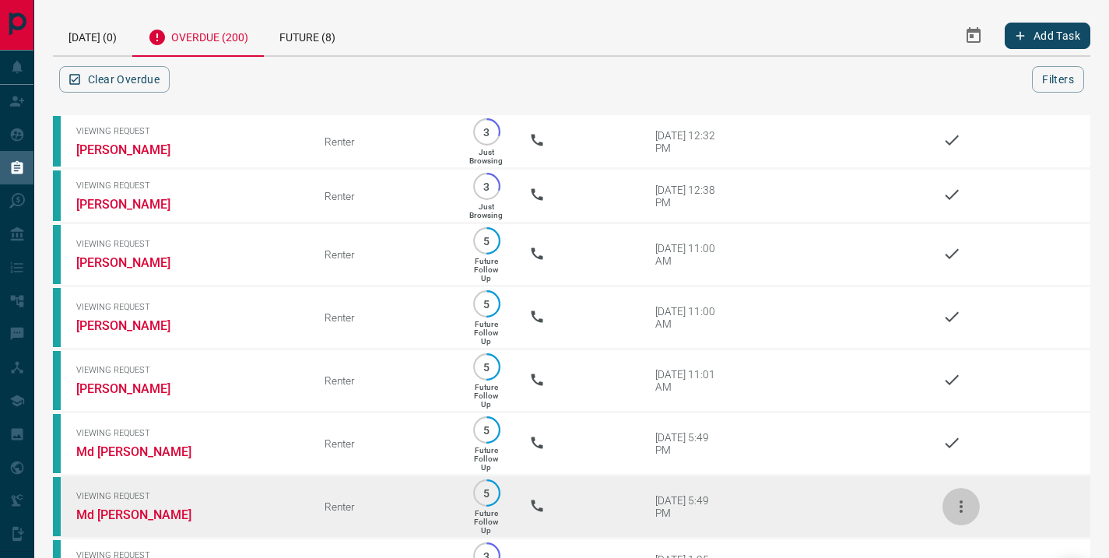
click at [959, 516] on icon "button" at bounding box center [961, 506] width 19 height 19
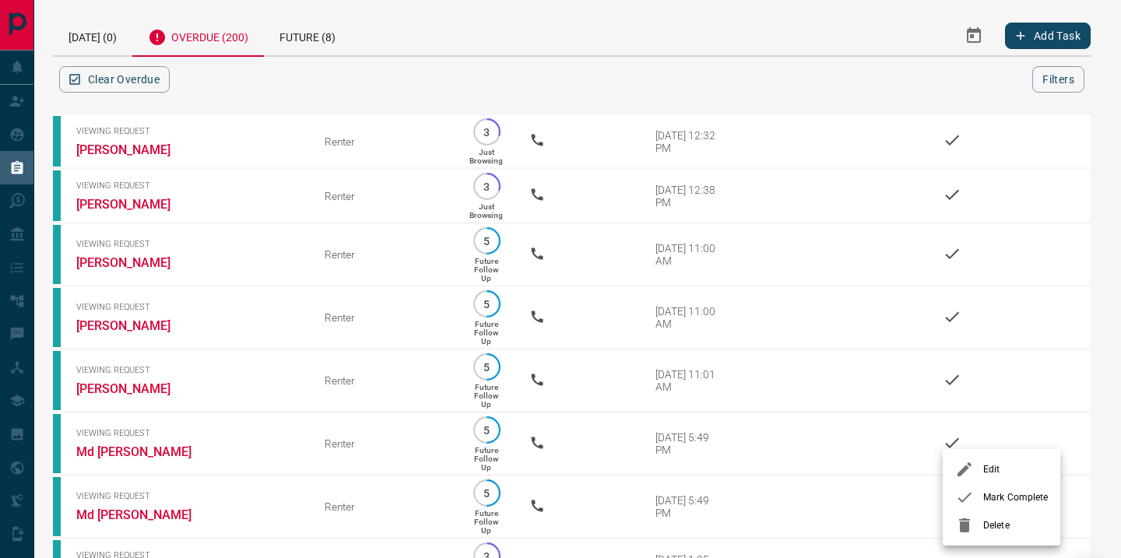
click at [985, 490] on span "Mark Complete" at bounding box center [1015, 497] width 65 height 14
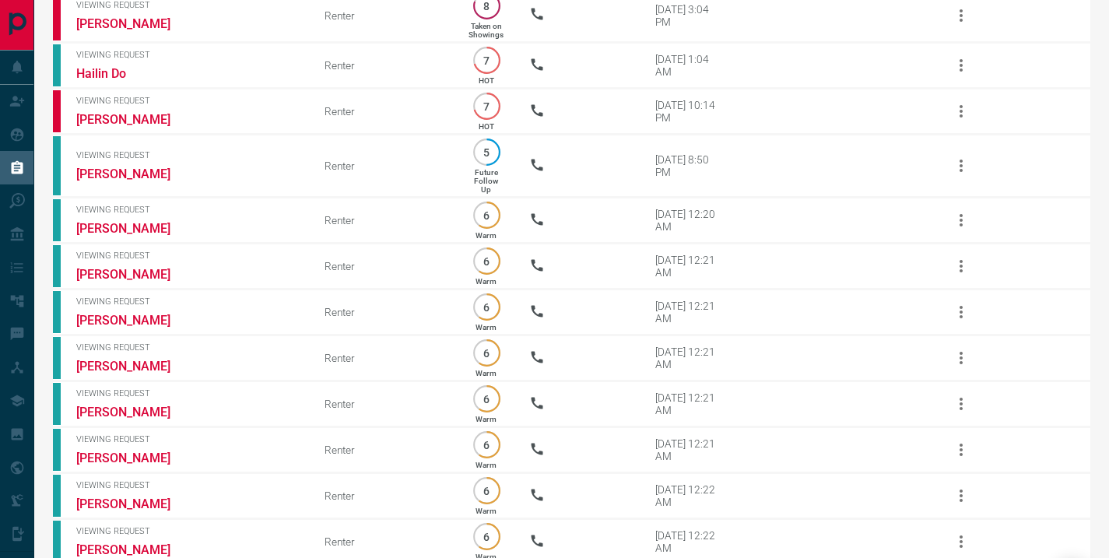
scroll to position [1256, 0]
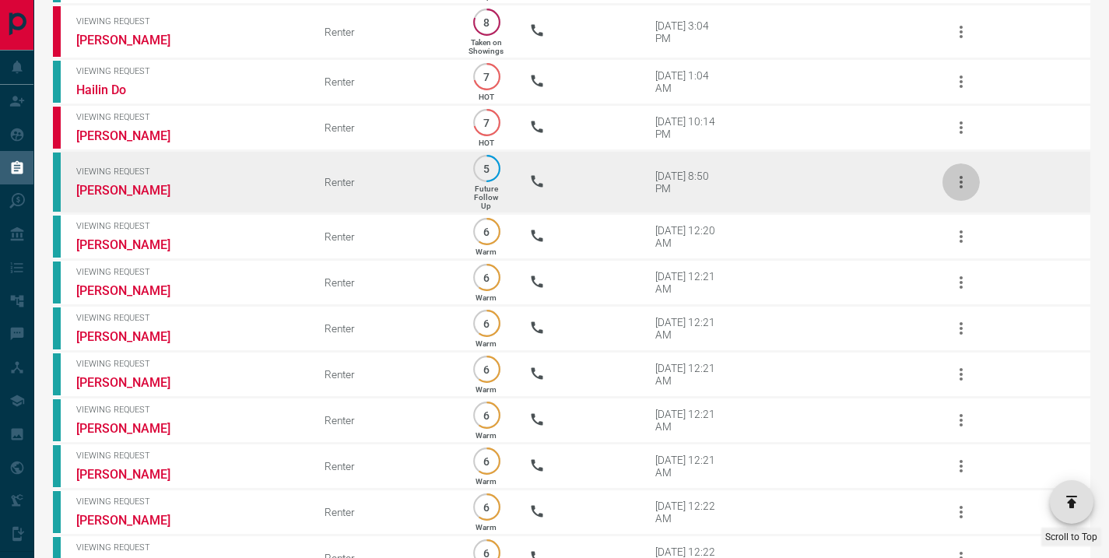
click at [962, 191] on icon "button" at bounding box center [961, 182] width 19 height 19
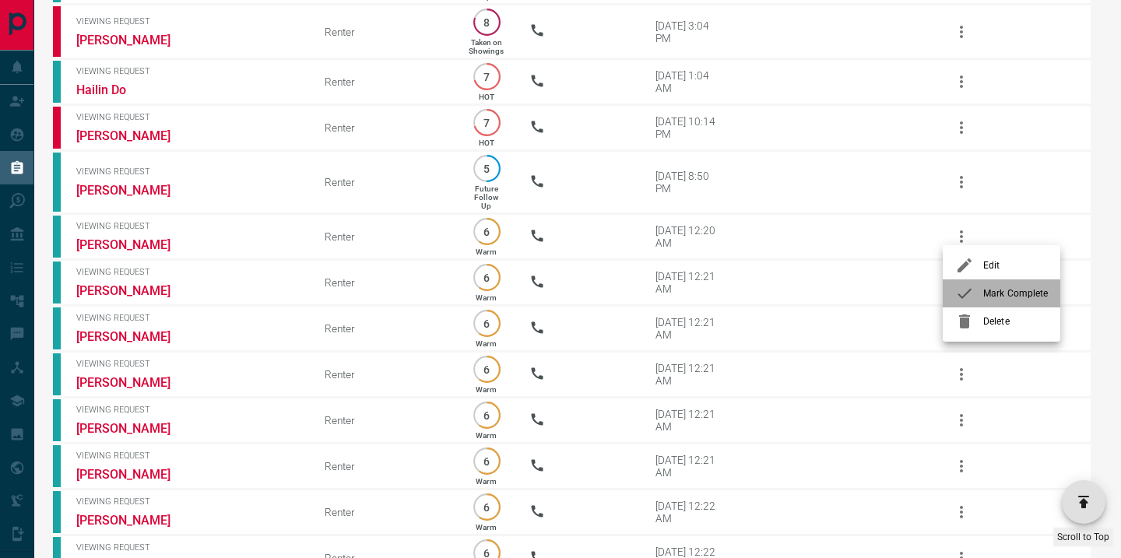
click at [981, 293] on div at bounding box center [969, 293] width 28 height 19
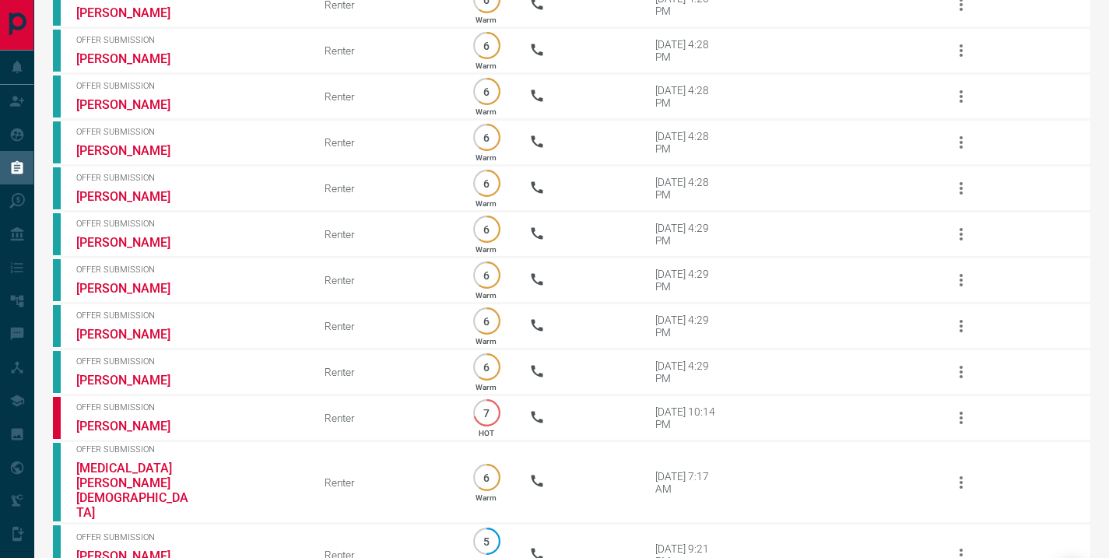
scroll to position [11125, 0]
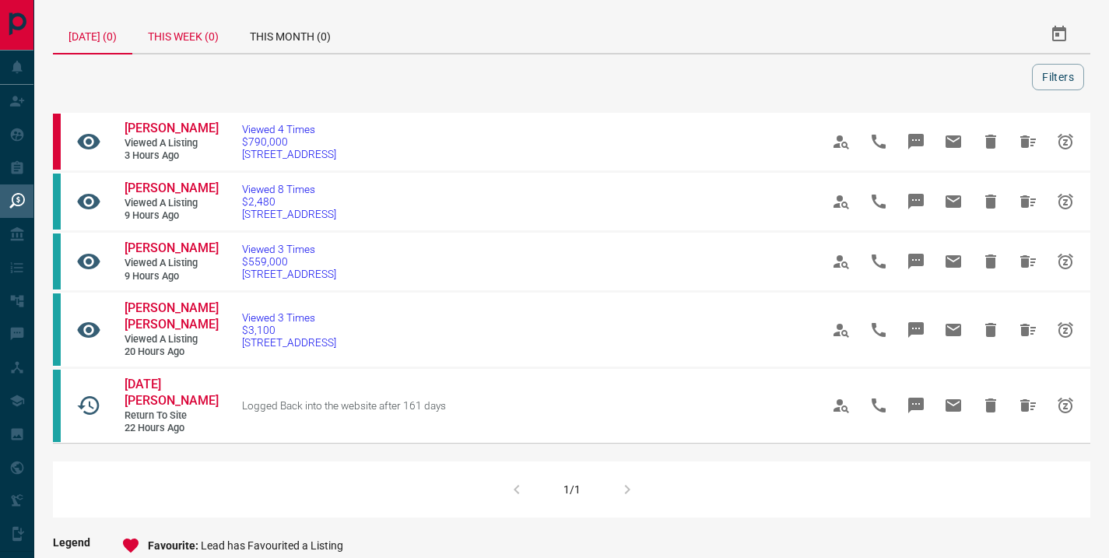
click at [202, 38] on div "This Week (0)" at bounding box center [183, 34] width 102 height 37
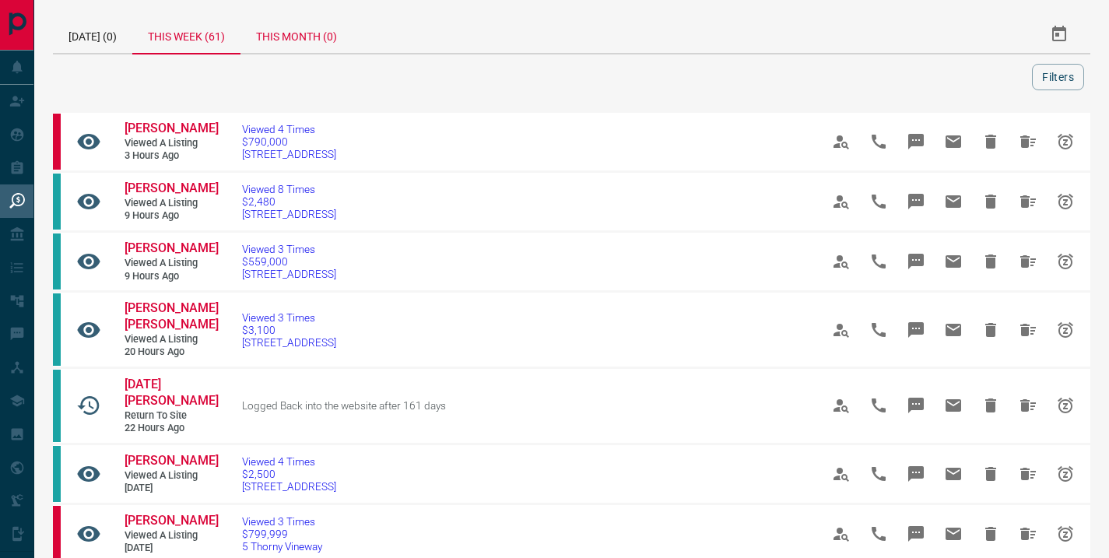
click at [291, 38] on div "This Month (0)" at bounding box center [297, 34] width 112 height 37
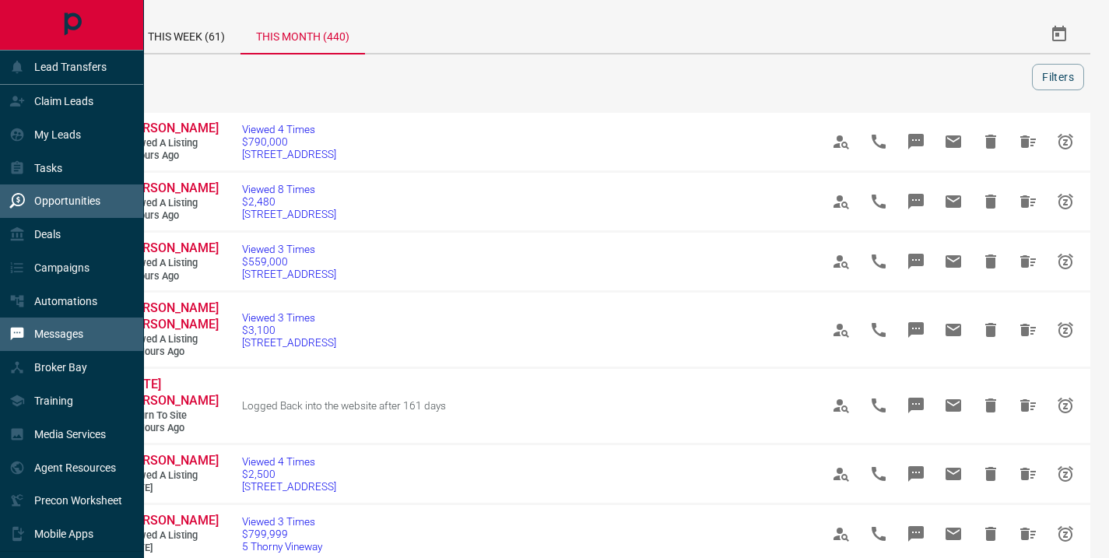
click at [69, 330] on p "Messages" at bounding box center [58, 334] width 49 height 12
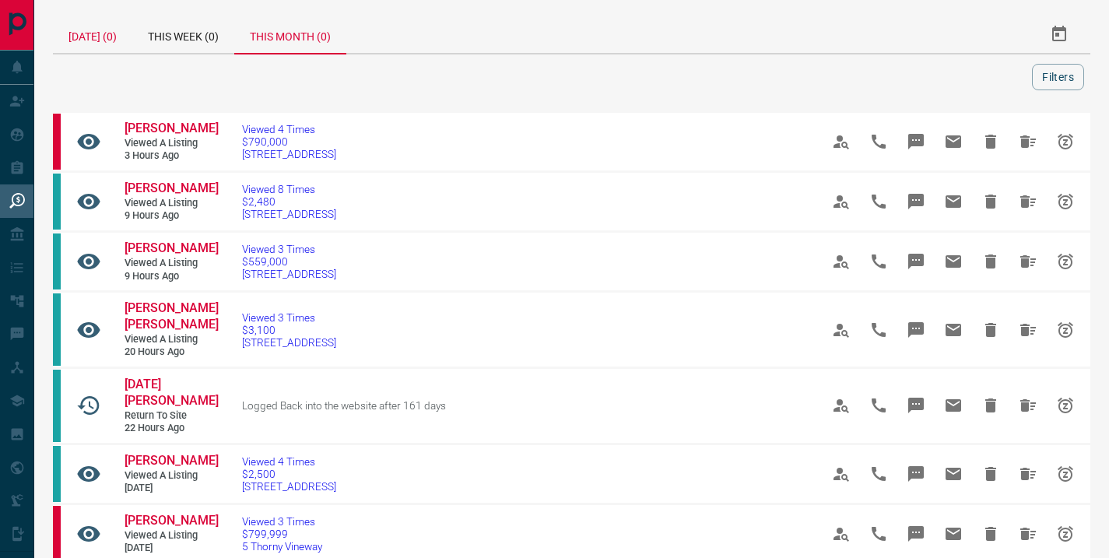
click at [76, 39] on div "[DATE] (0)" at bounding box center [92, 34] width 79 height 37
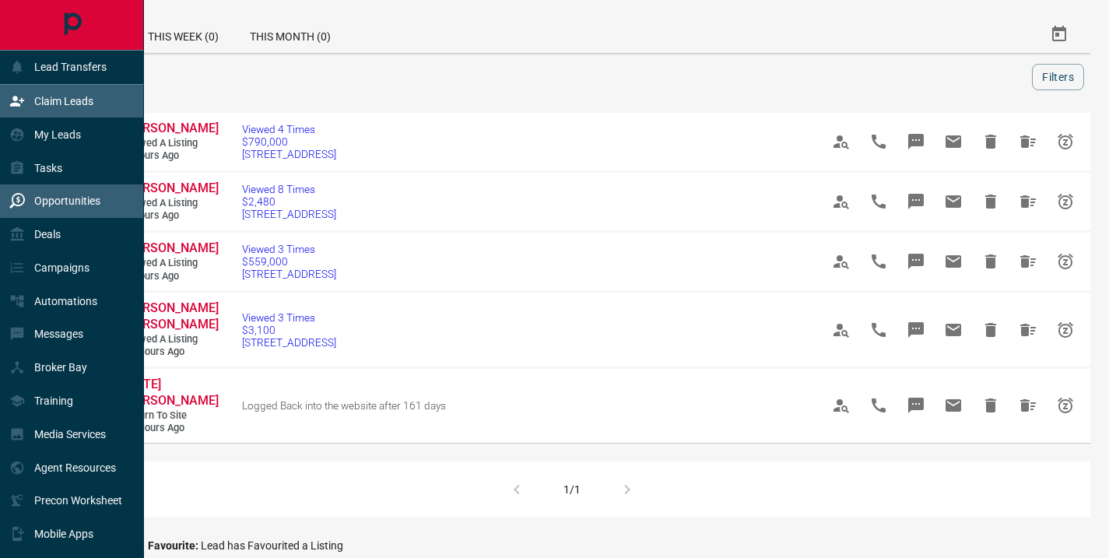
click at [75, 95] on p "Claim Leads" at bounding box center [63, 101] width 59 height 12
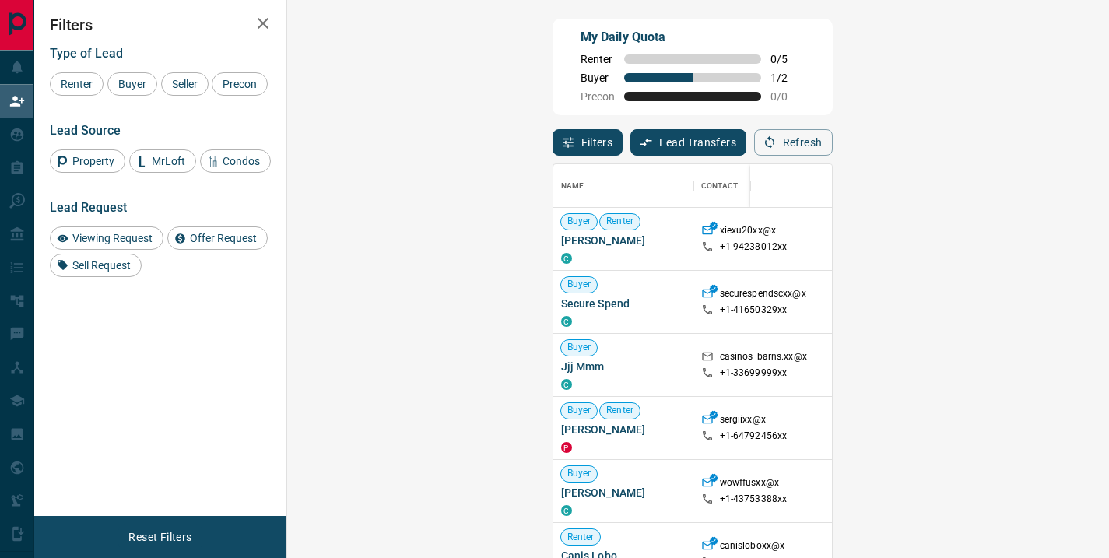
scroll to position [4, 0]
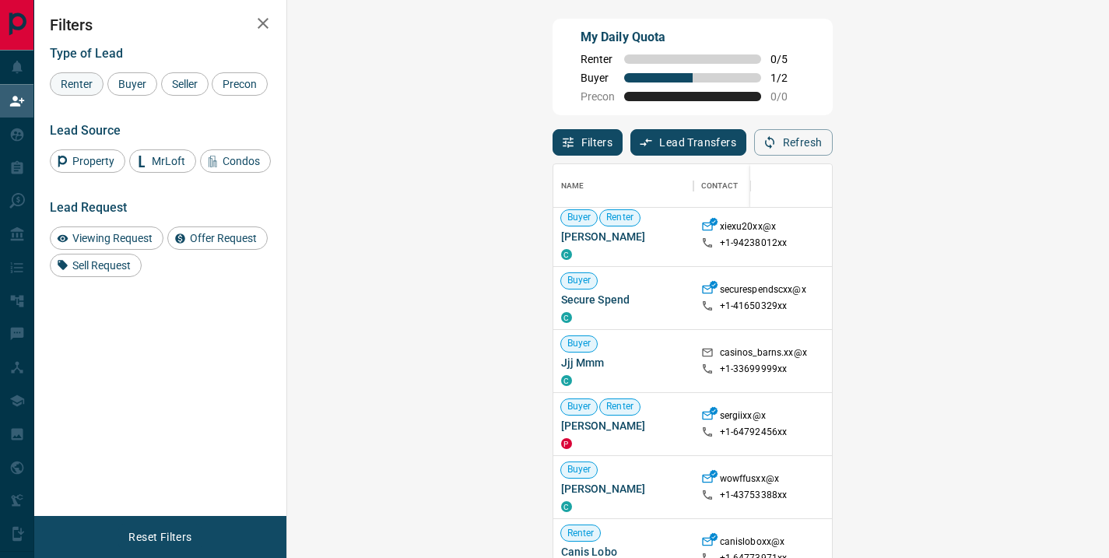
click at [90, 79] on span "Renter" at bounding box center [76, 84] width 43 height 12
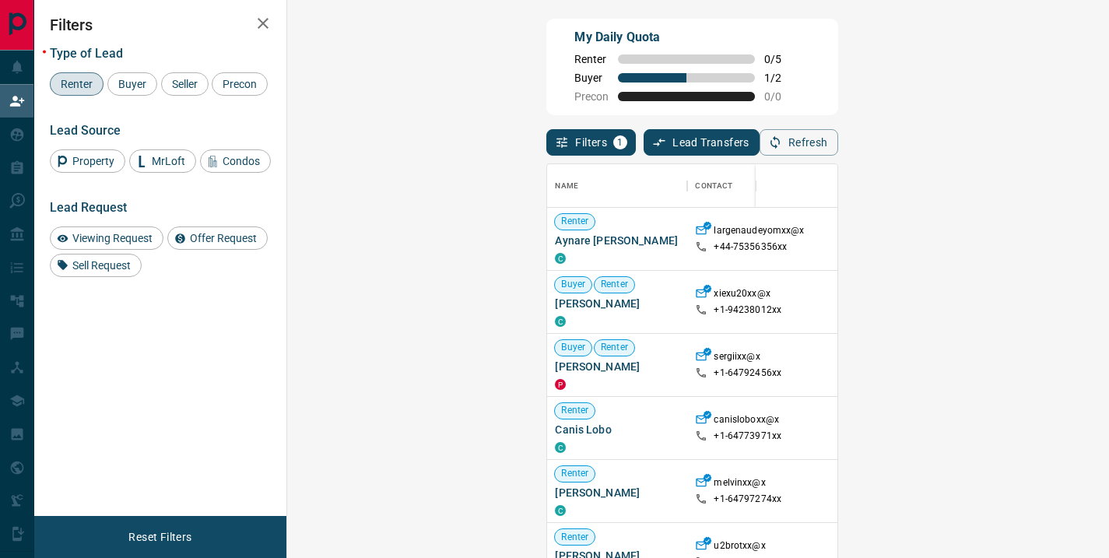
scroll to position [409, 777]
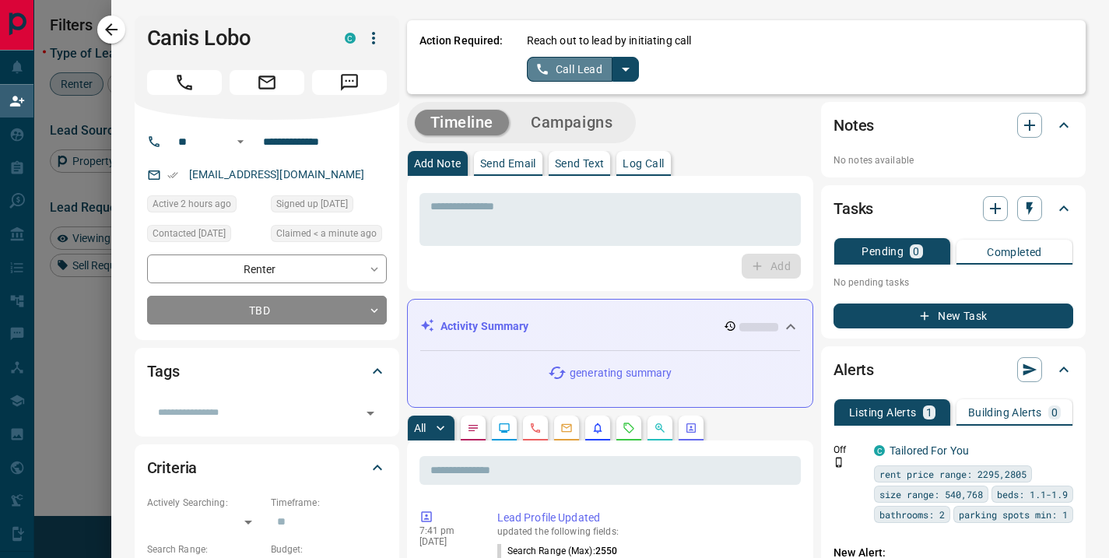
click at [576, 65] on button "Call Lead" at bounding box center [570, 69] width 86 height 25
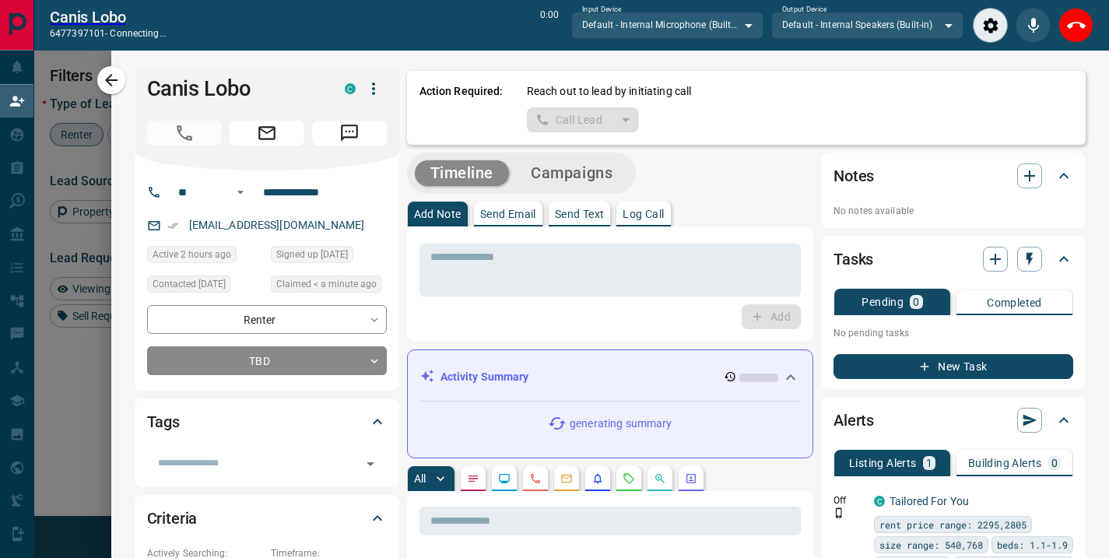
scroll to position [370, 777]
click at [1068, 22] on icon "Close" at bounding box center [1076, 25] width 19 height 19
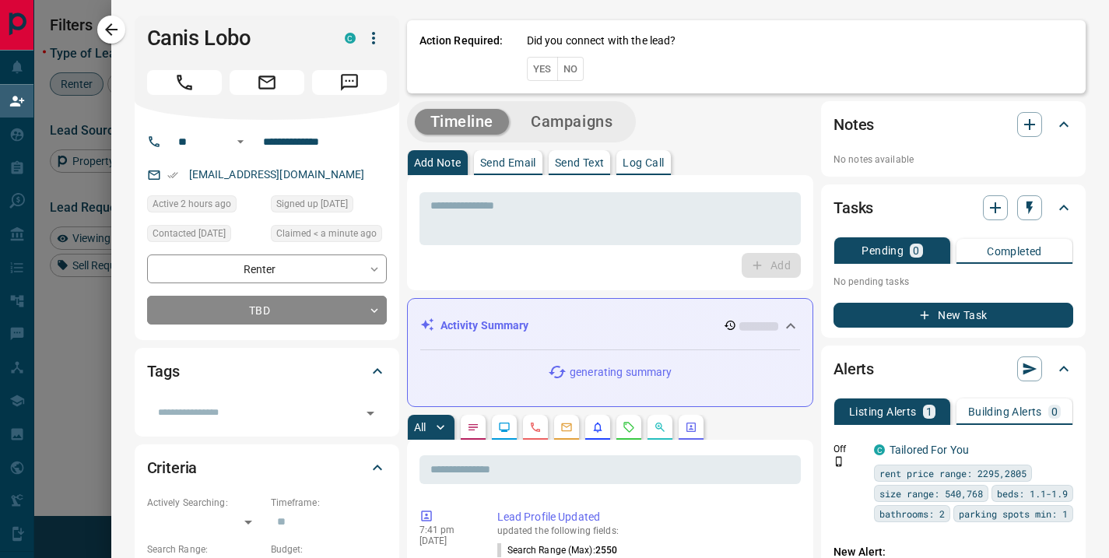
scroll to position [409, 777]
click at [563, 72] on button "No" at bounding box center [570, 69] width 27 height 24
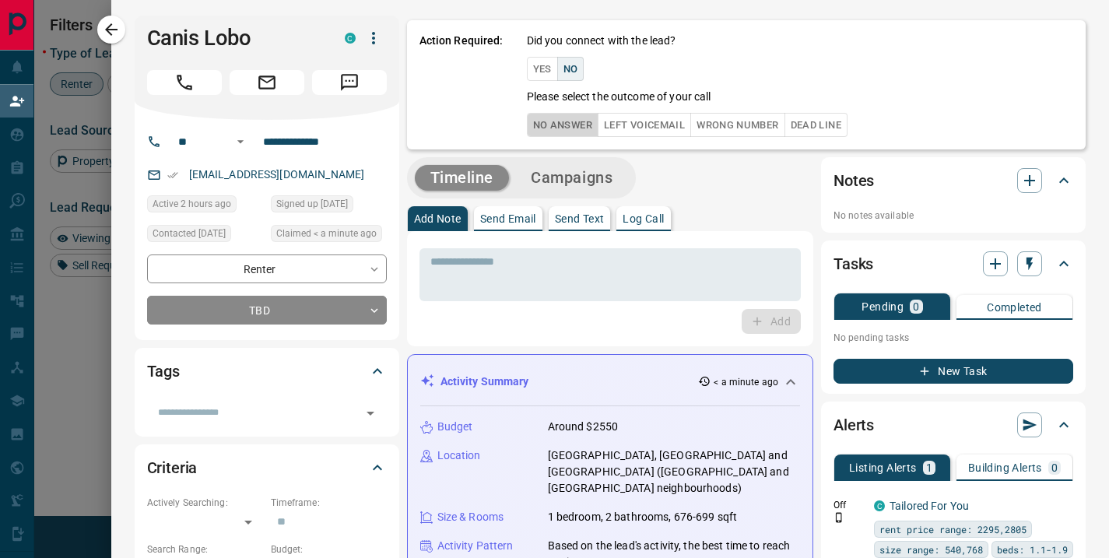
click at [555, 125] on button "No Answer" at bounding box center [563, 125] width 72 height 24
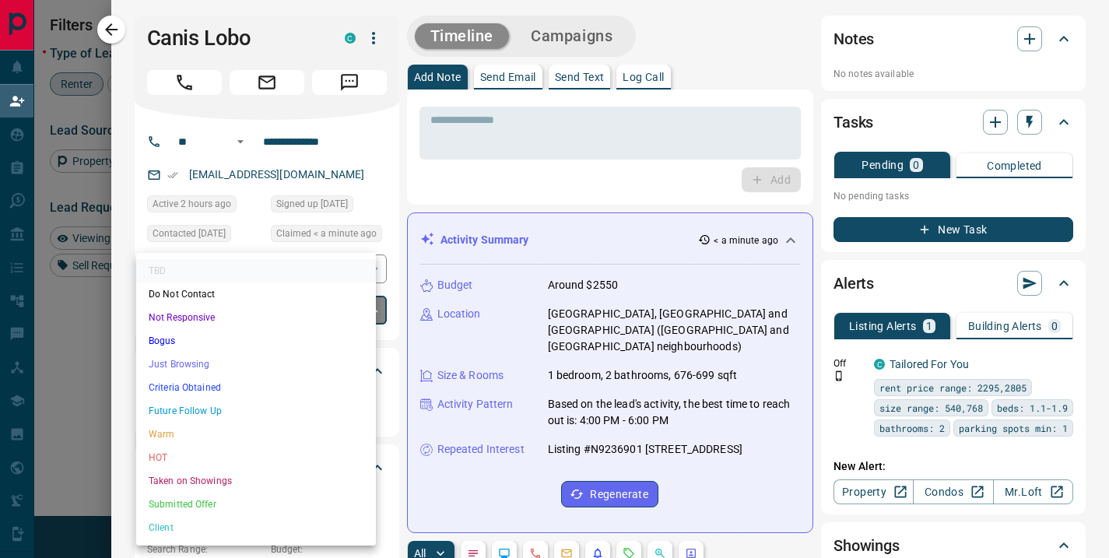
click at [280, 309] on body "Lead Transfers Claim Leads My Leads Tasks Opportunities Deals Campaigns Automat…" at bounding box center [554, 239] width 1109 height 478
click at [215, 411] on li "Future Follow Up" at bounding box center [256, 410] width 240 height 23
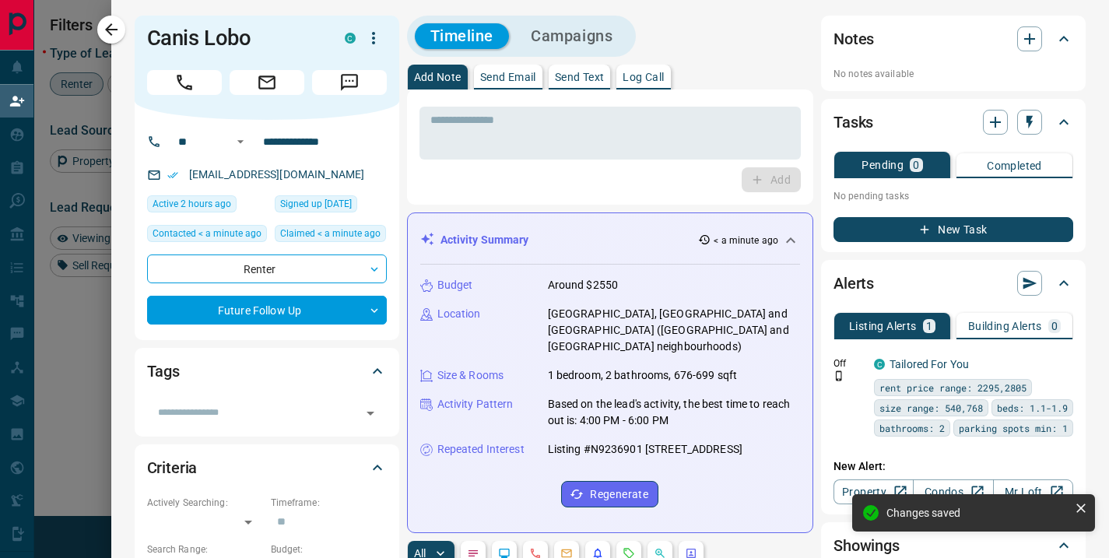
type input "*"
click at [115, 26] on icon "button" at bounding box center [111, 29] width 19 height 19
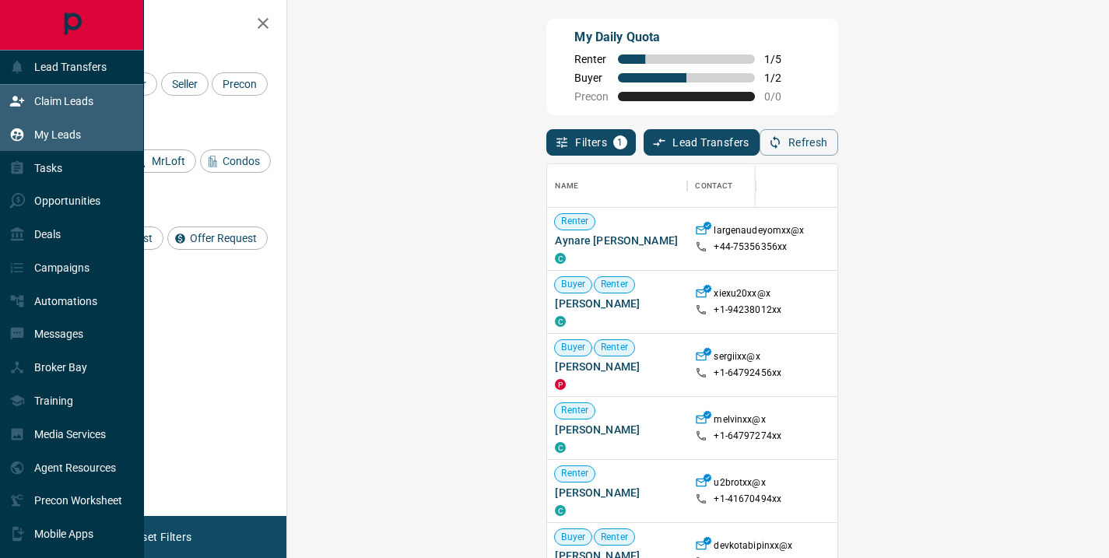
click at [66, 136] on p "My Leads" at bounding box center [57, 134] width 47 height 12
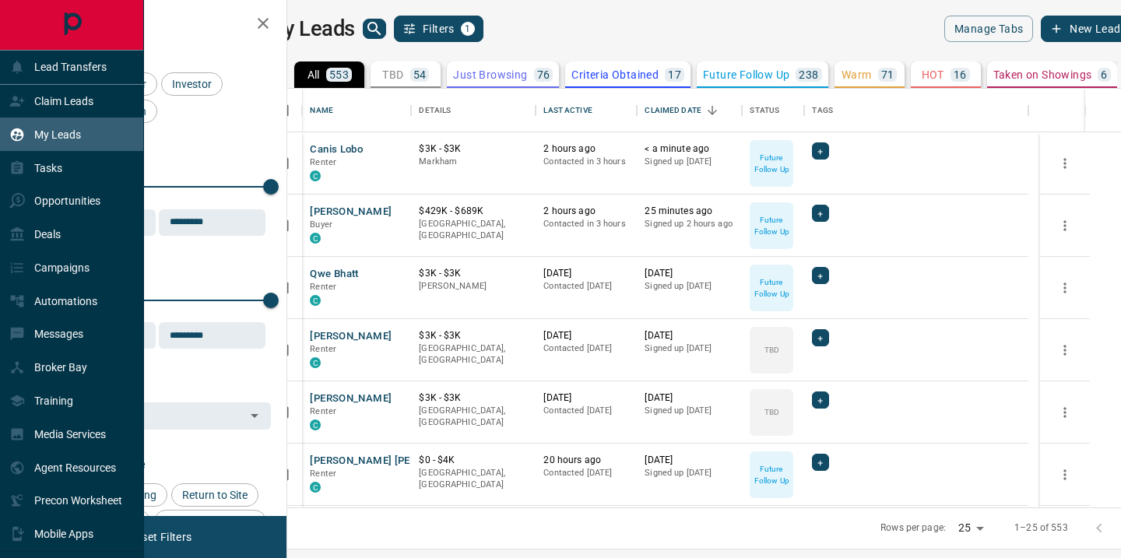
scroll to position [407, 815]
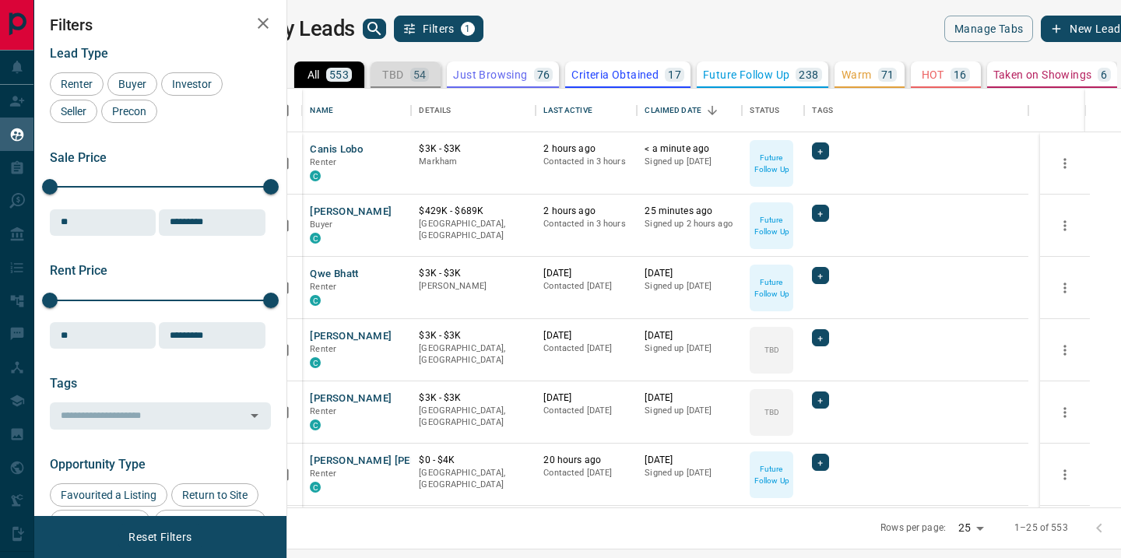
click at [403, 69] on p "TBD" at bounding box center [392, 74] width 21 height 11
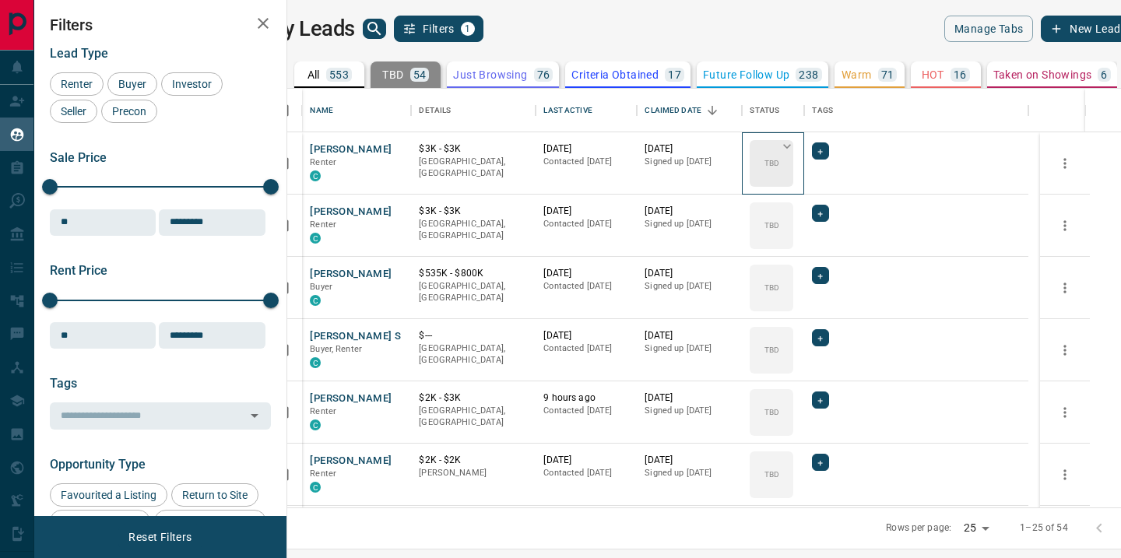
click at [793, 164] on div "TBD" at bounding box center [772, 163] width 44 height 47
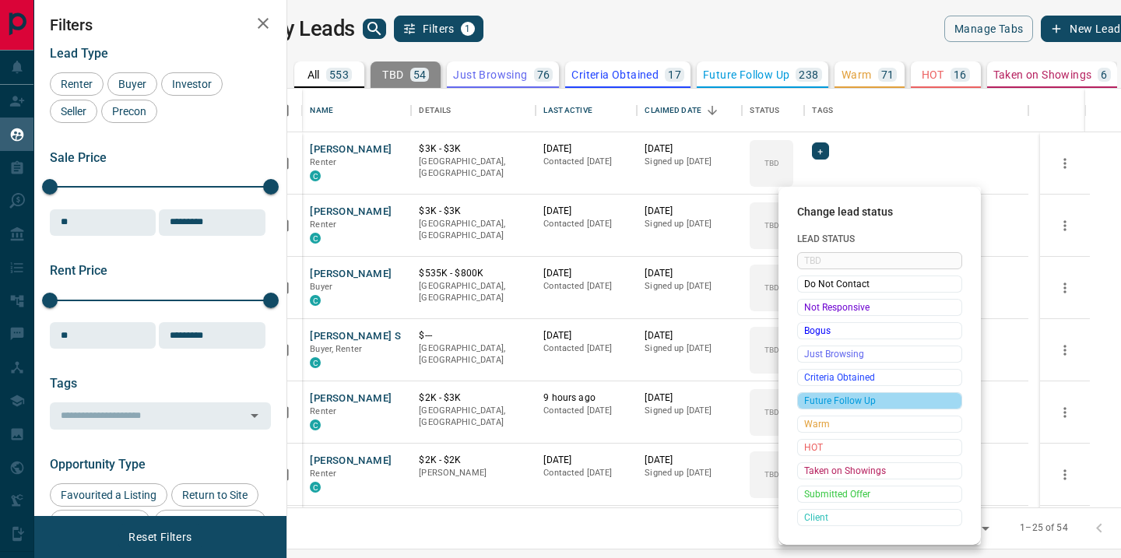
click at [858, 401] on span "Future Follow Up" at bounding box center [879, 401] width 151 height 16
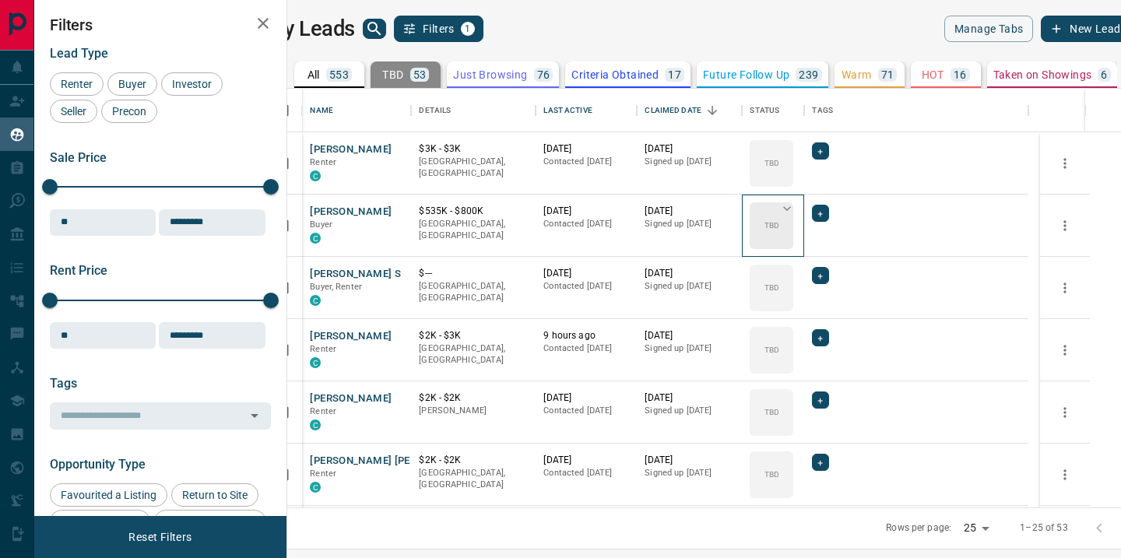
click at [793, 233] on div "TBD" at bounding box center [772, 225] width 44 height 47
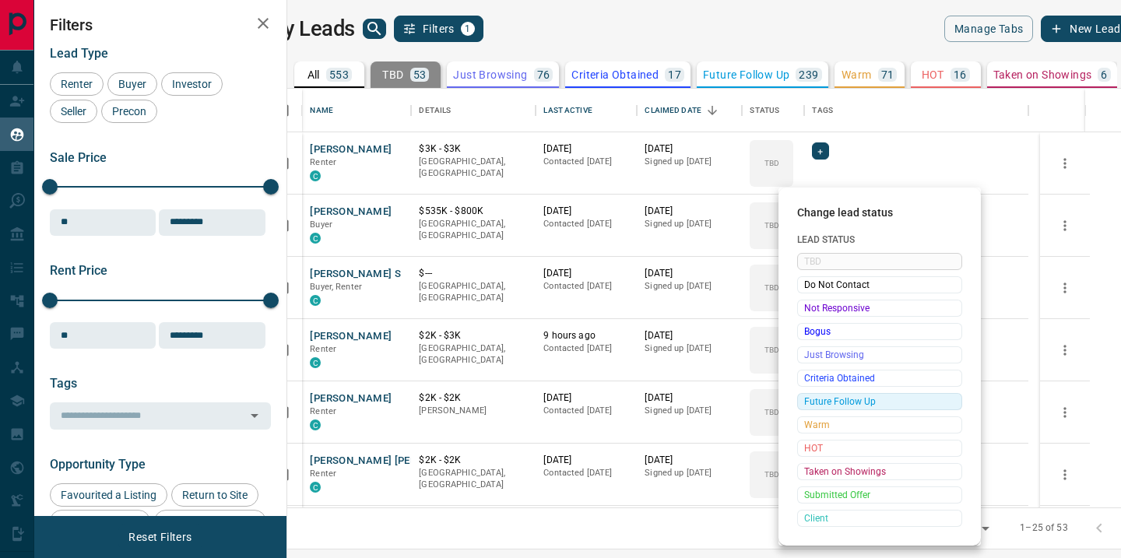
click at [833, 394] on span "Future Follow Up" at bounding box center [879, 402] width 151 height 16
